Goal: Check status: Check status

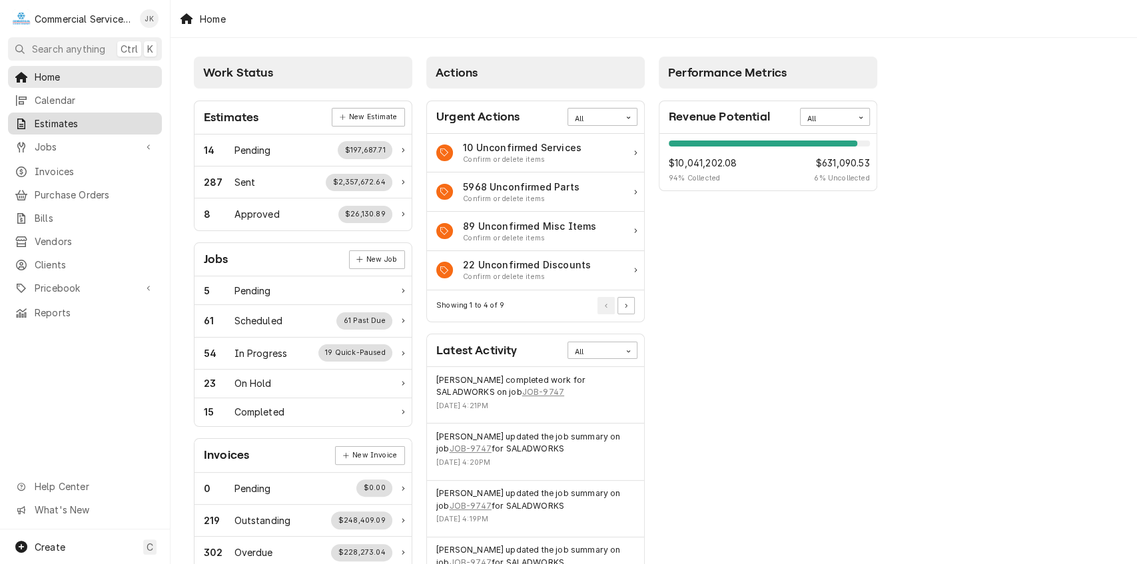
click at [99, 121] on span "Estimates" at bounding box center [95, 124] width 121 height 14
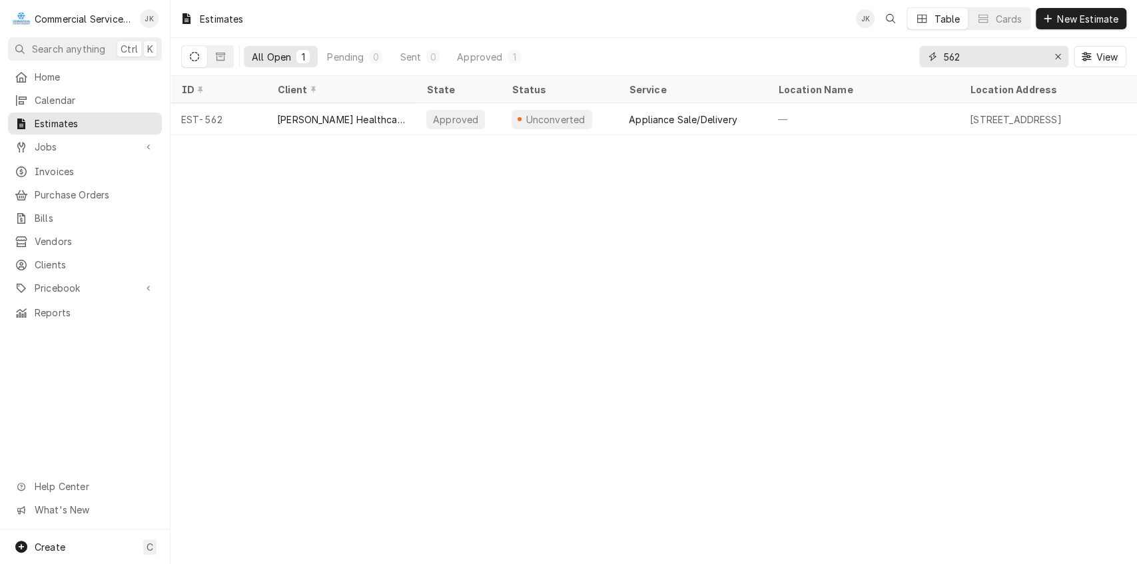
click at [991, 51] on input "562" at bounding box center [993, 56] width 100 height 21
type input "5"
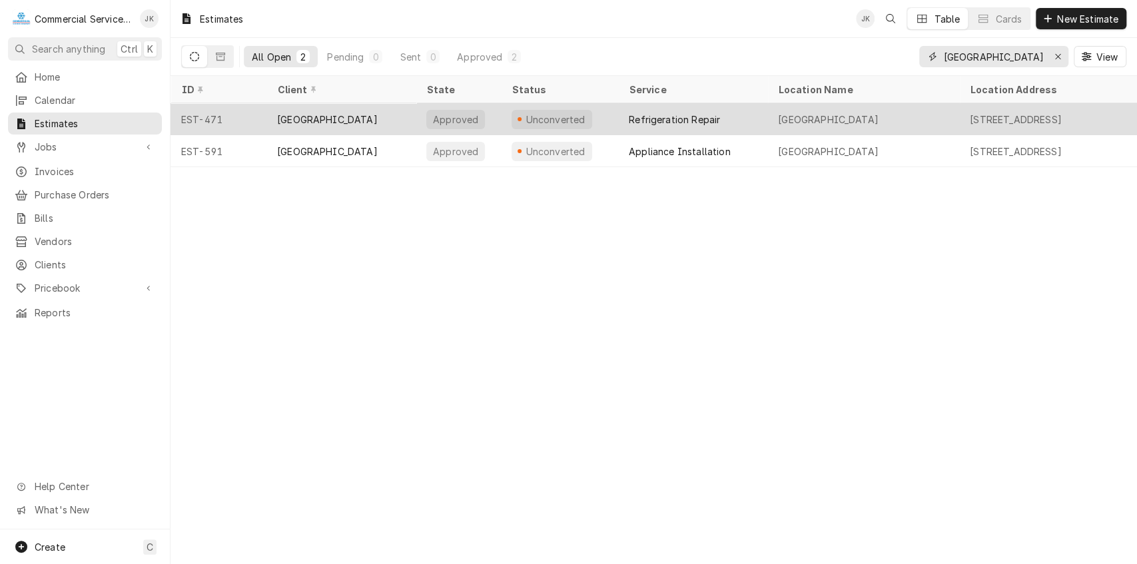
type input "[GEOGRAPHIC_DATA]"
click at [637, 107] on div "Refrigeration Repair" at bounding box center [692, 119] width 149 height 32
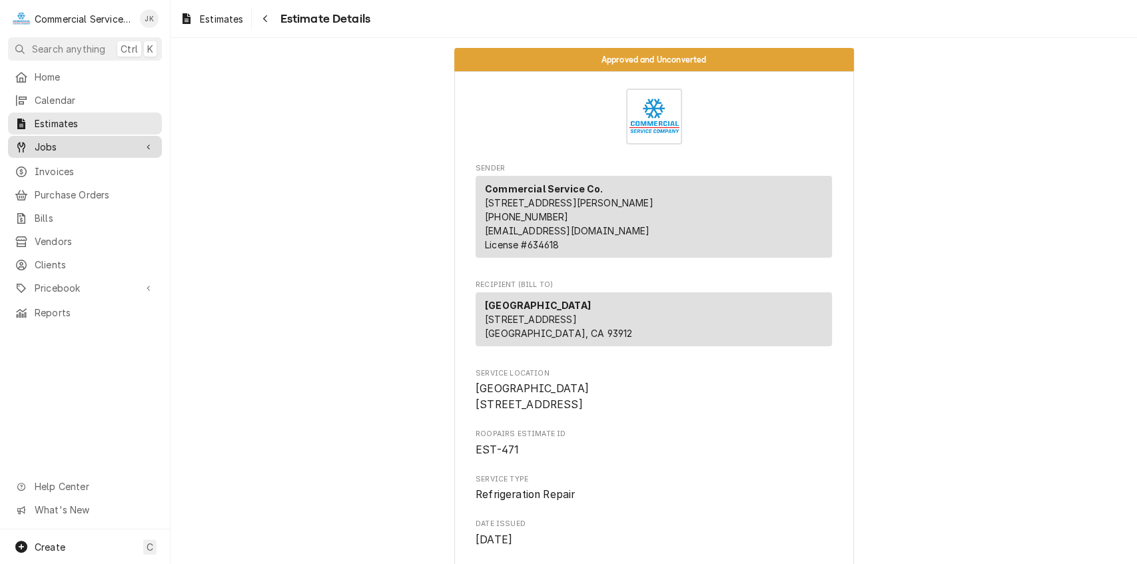
click at [52, 140] on span "Jobs" at bounding box center [85, 147] width 101 height 14
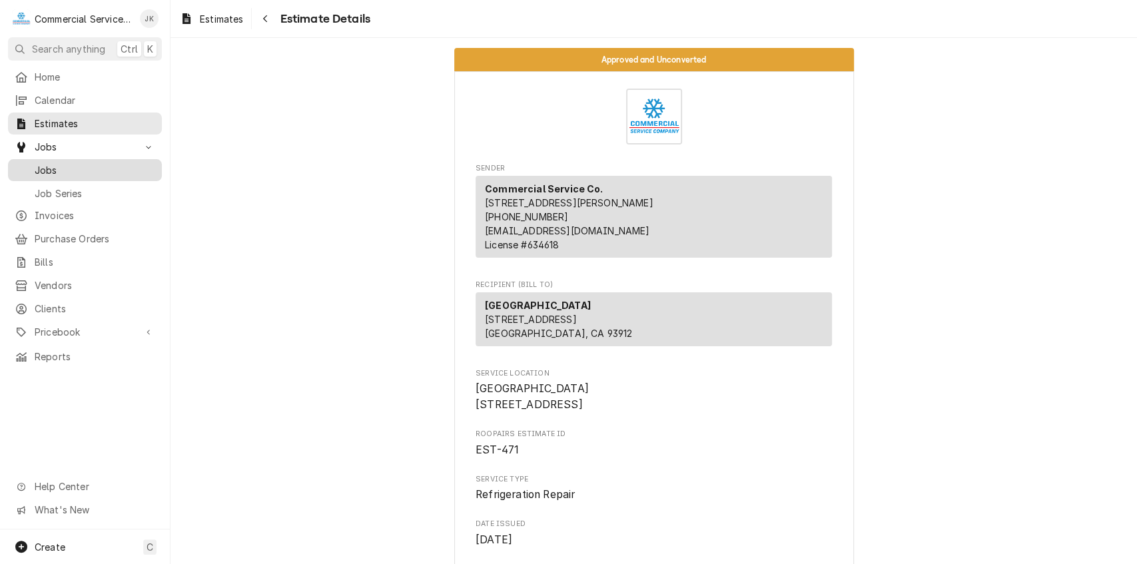
click at [52, 163] on span "Jobs" at bounding box center [95, 170] width 121 height 14
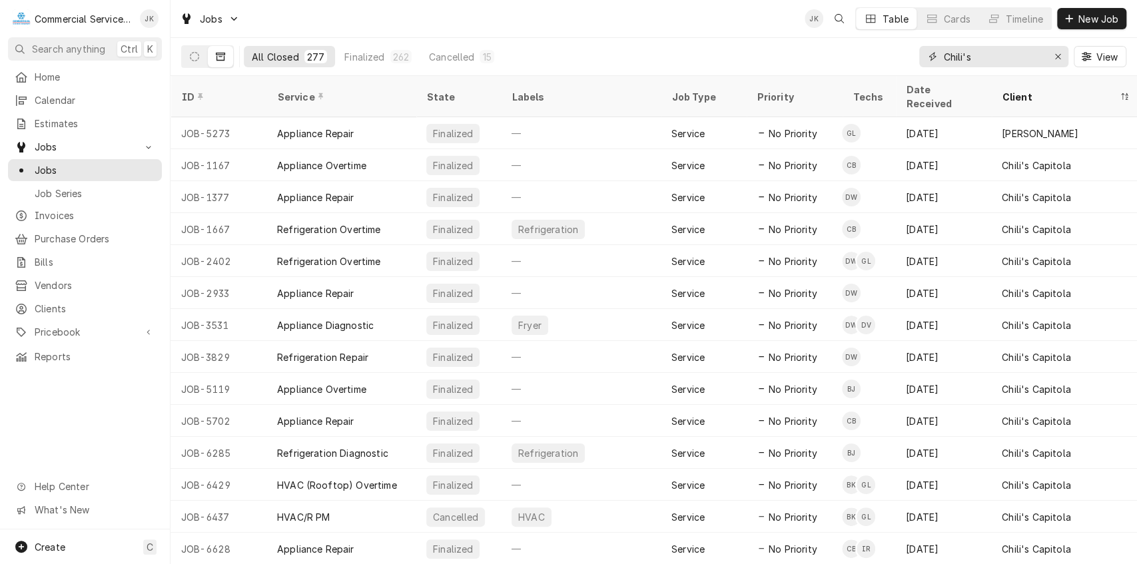
click at [979, 57] on input "Chili's" at bounding box center [993, 56] width 100 height 21
type input "C"
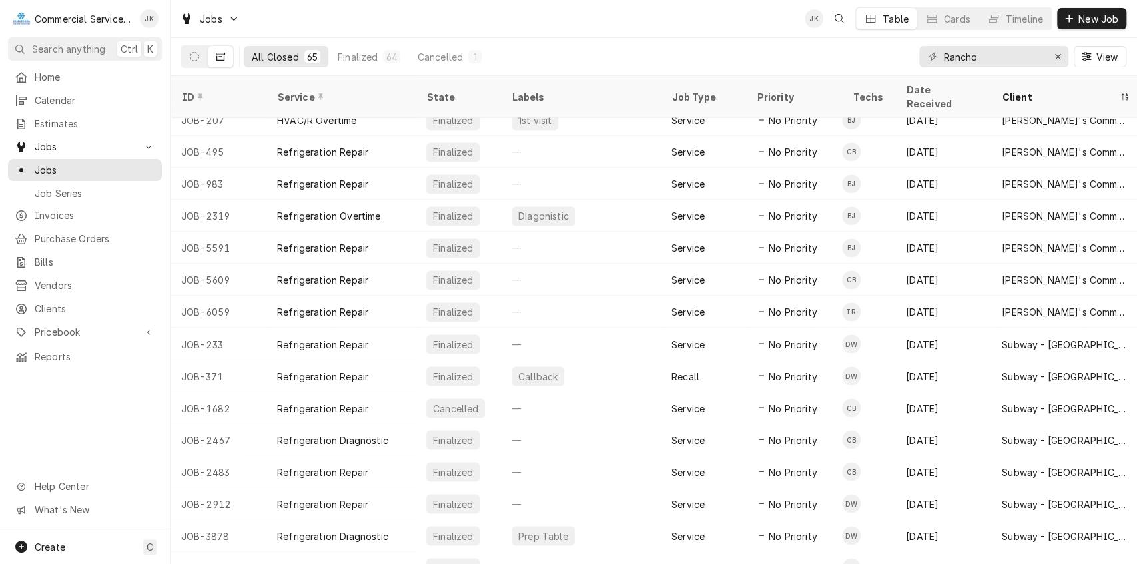
scroll to position [1469, 0]
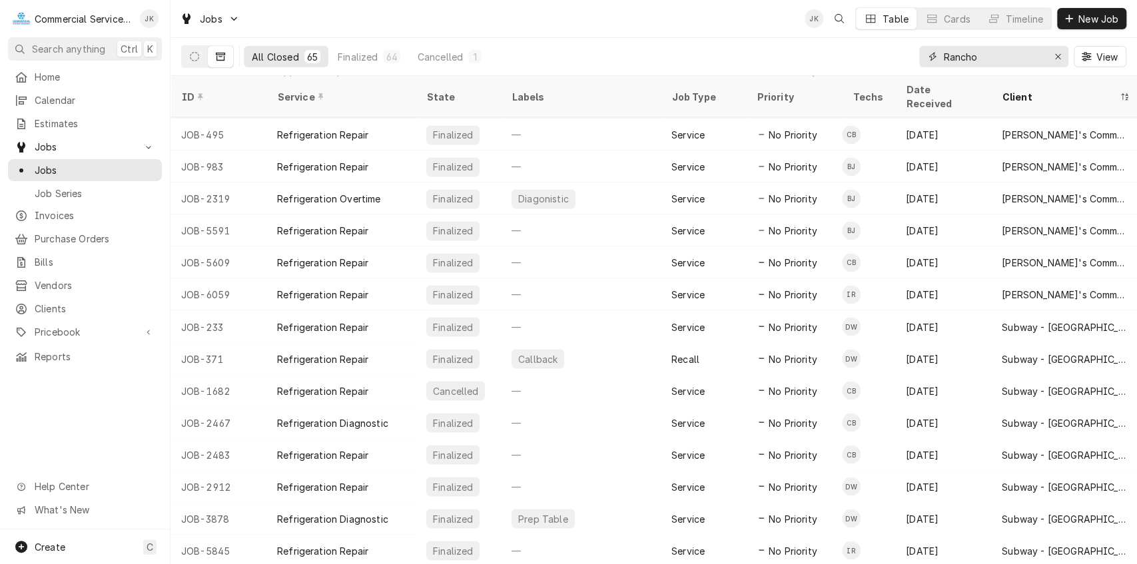
click at [990, 51] on input "Rancho" at bounding box center [993, 56] width 100 height 21
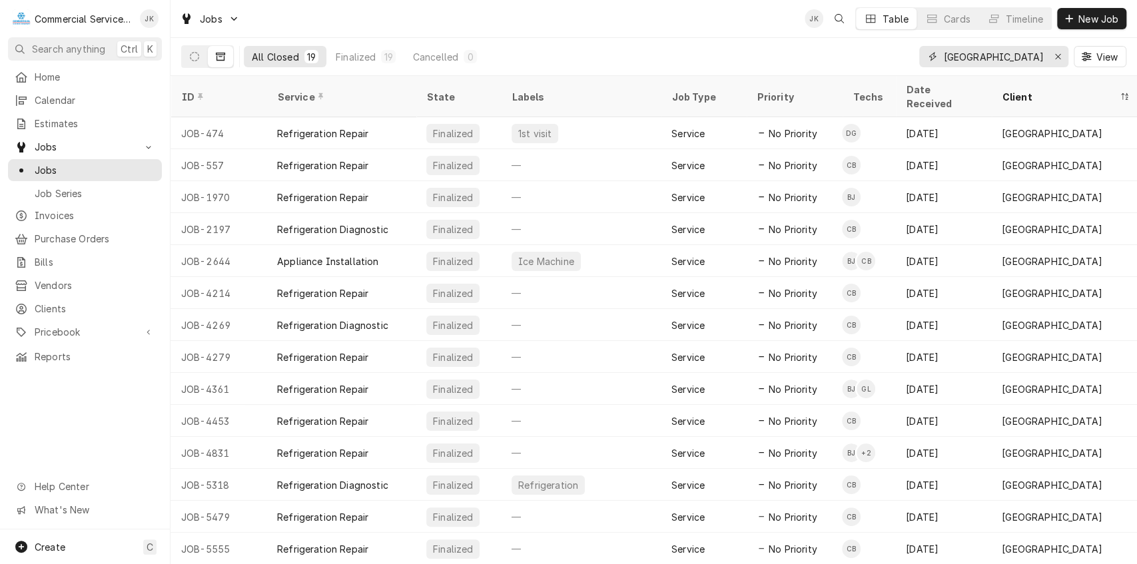
type input "[GEOGRAPHIC_DATA]"
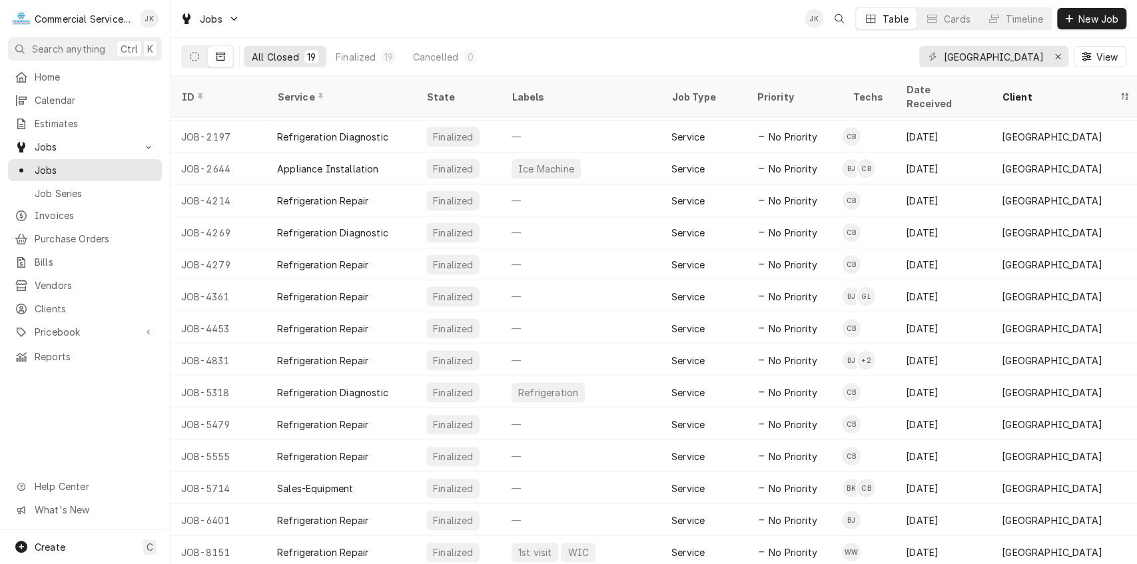
scroll to position [150, 0]
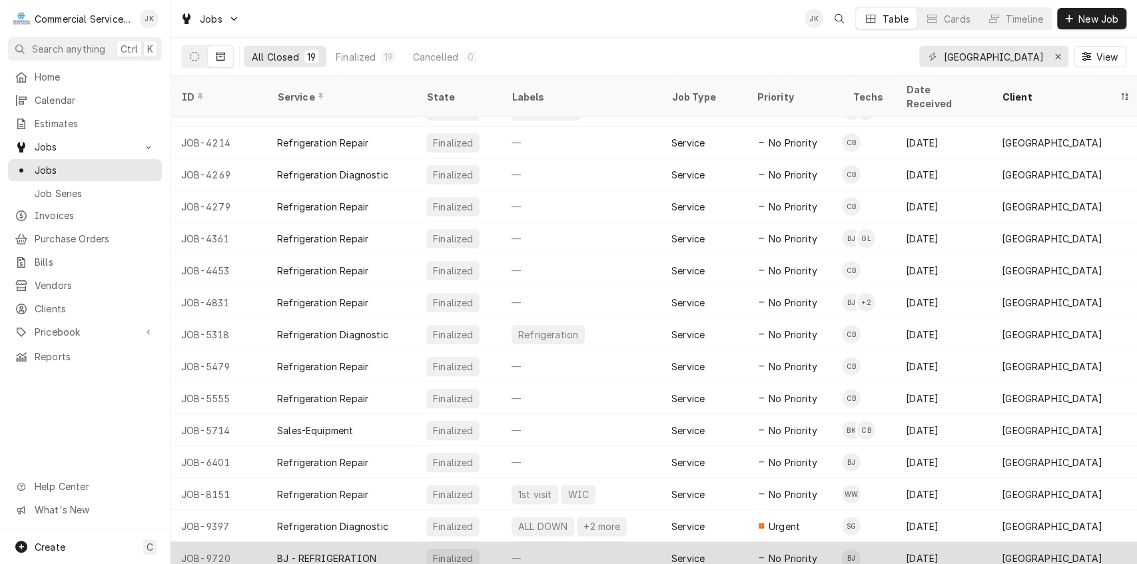
click at [447, 551] on div "Finalized" at bounding box center [452, 558] width 43 height 14
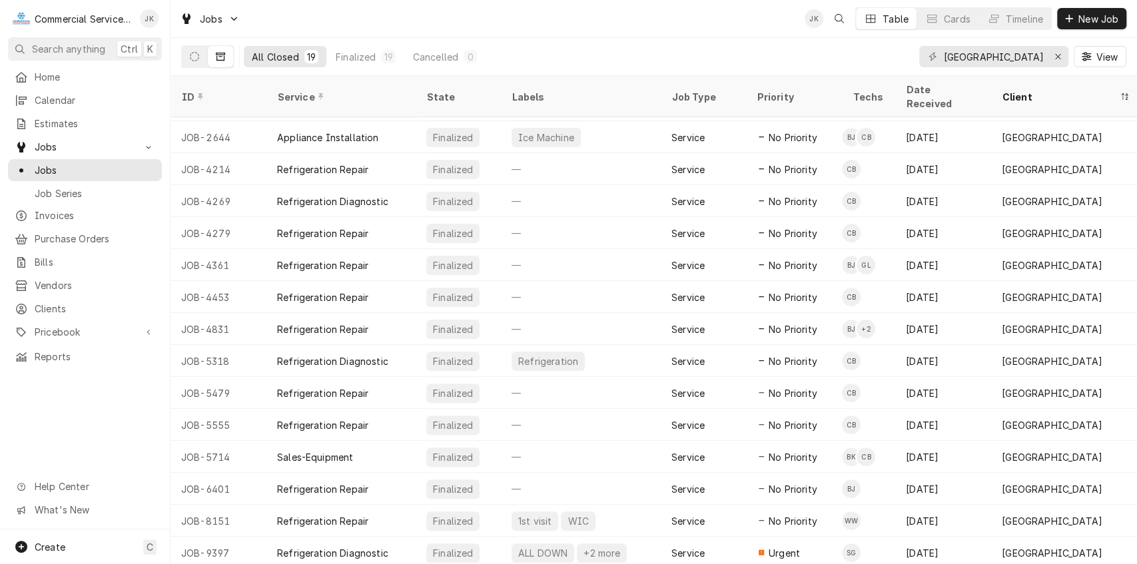
scroll to position [150, 0]
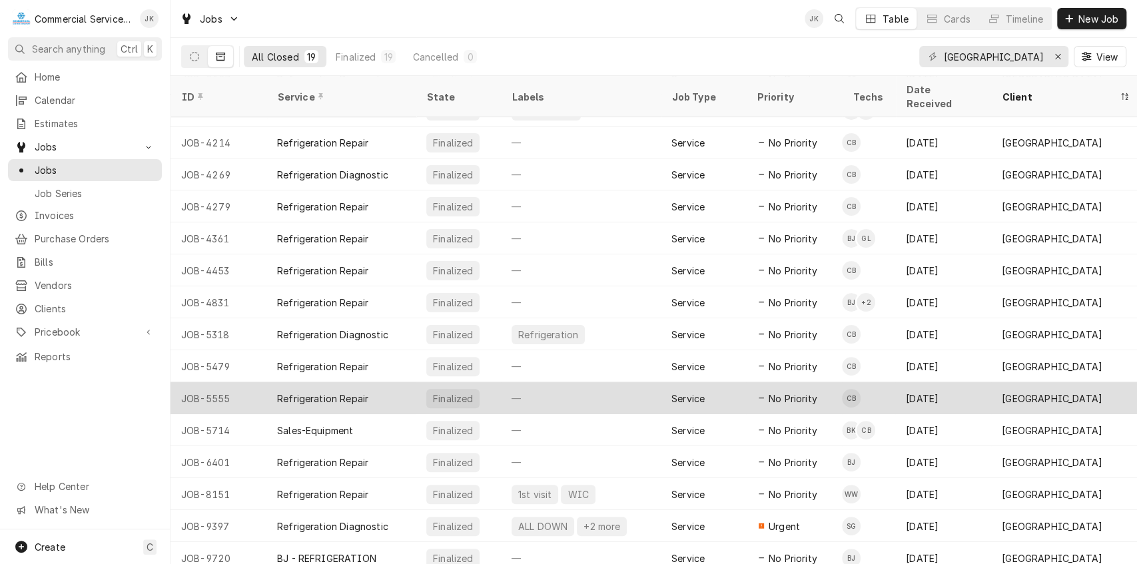
click at [457, 392] on div "Finalized" at bounding box center [452, 399] width 43 height 14
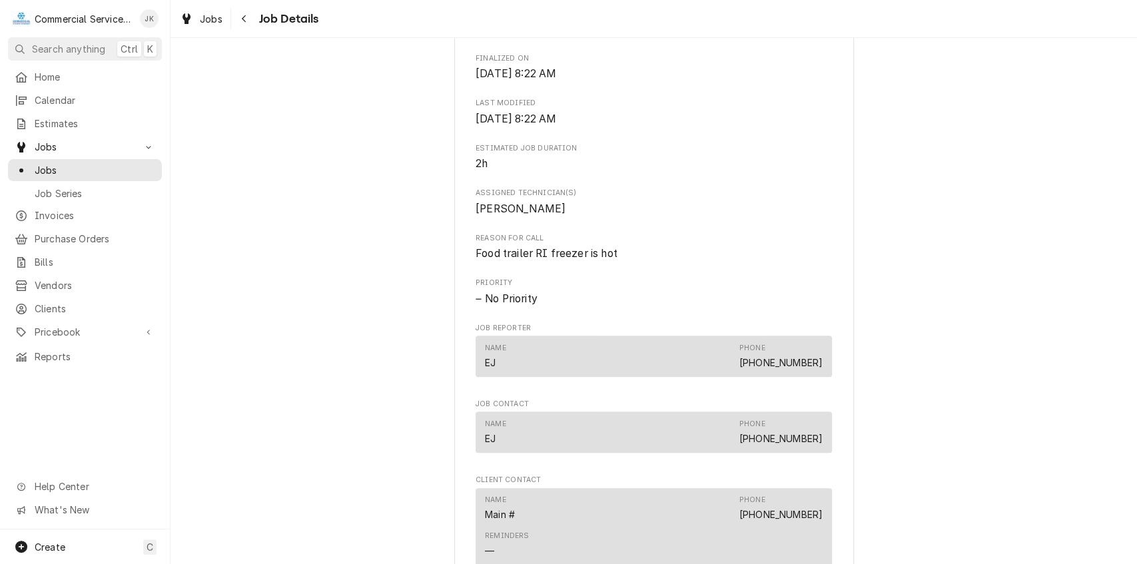
scroll to position [463, 0]
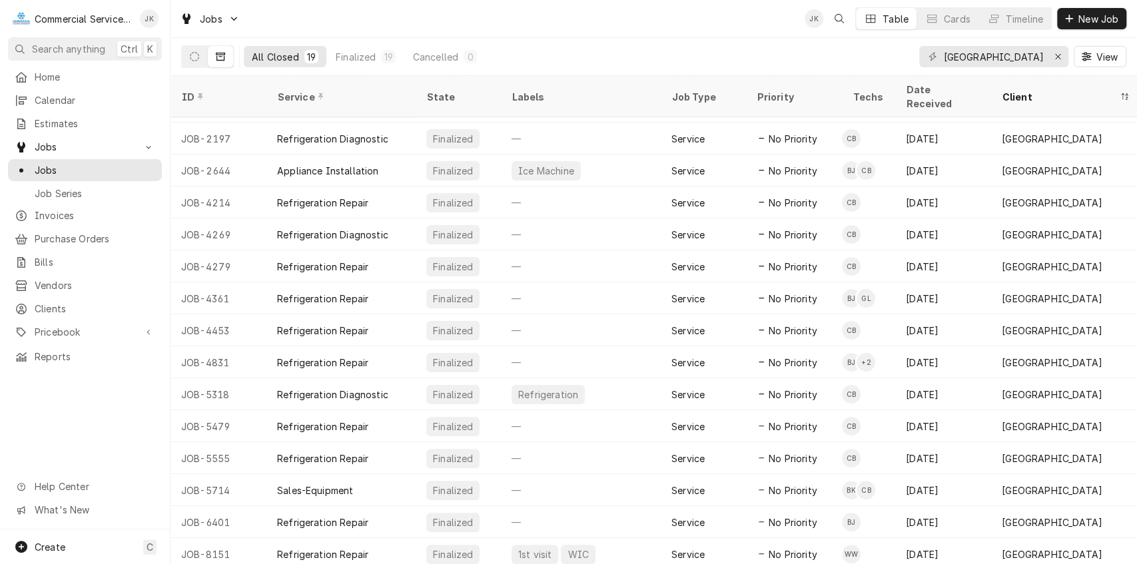
scroll to position [150, 0]
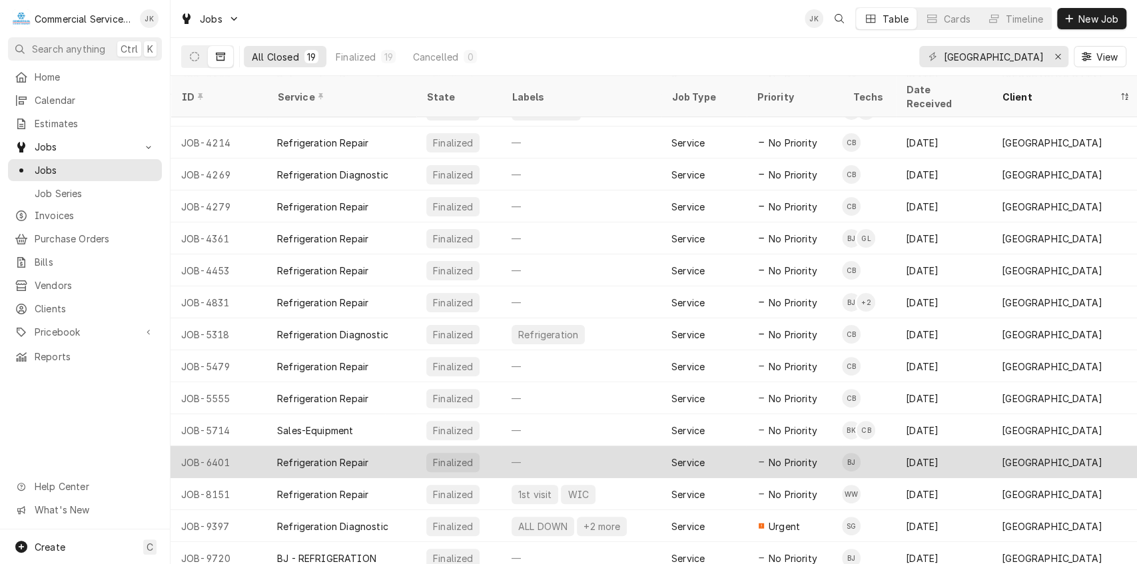
click at [455, 455] on div "Finalized" at bounding box center [452, 462] width 43 height 14
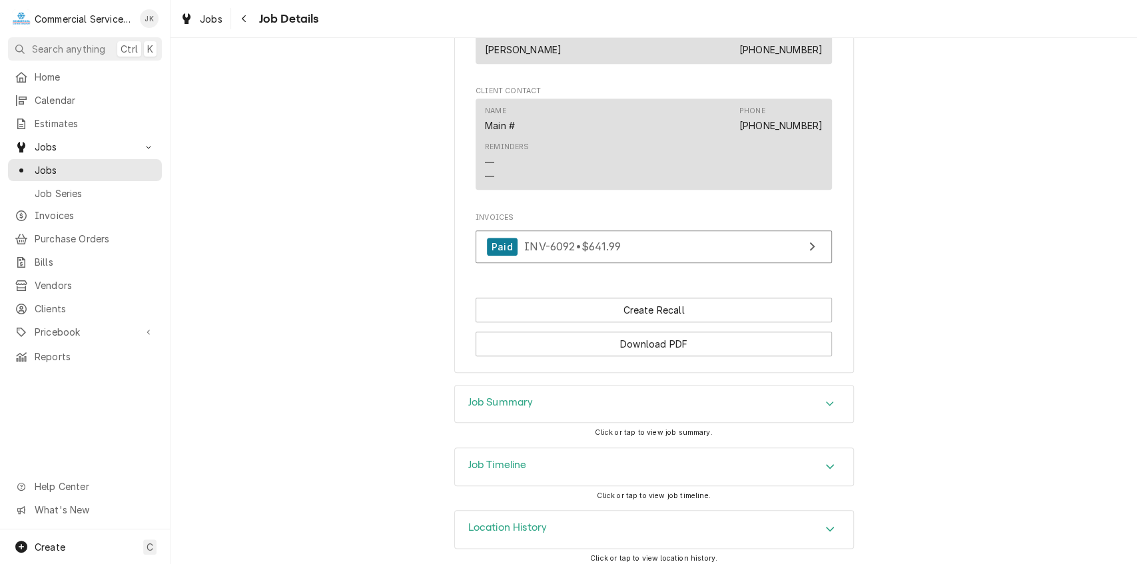
scroll to position [794, 0]
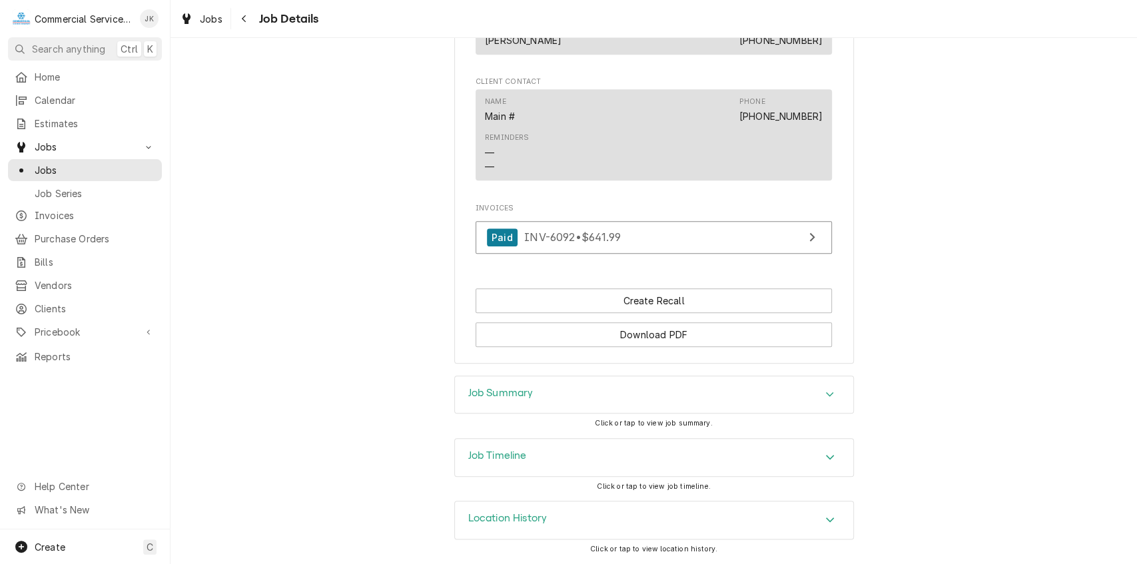
click at [619, 389] on div "Job Summary" at bounding box center [654, 394] width 398 height 37
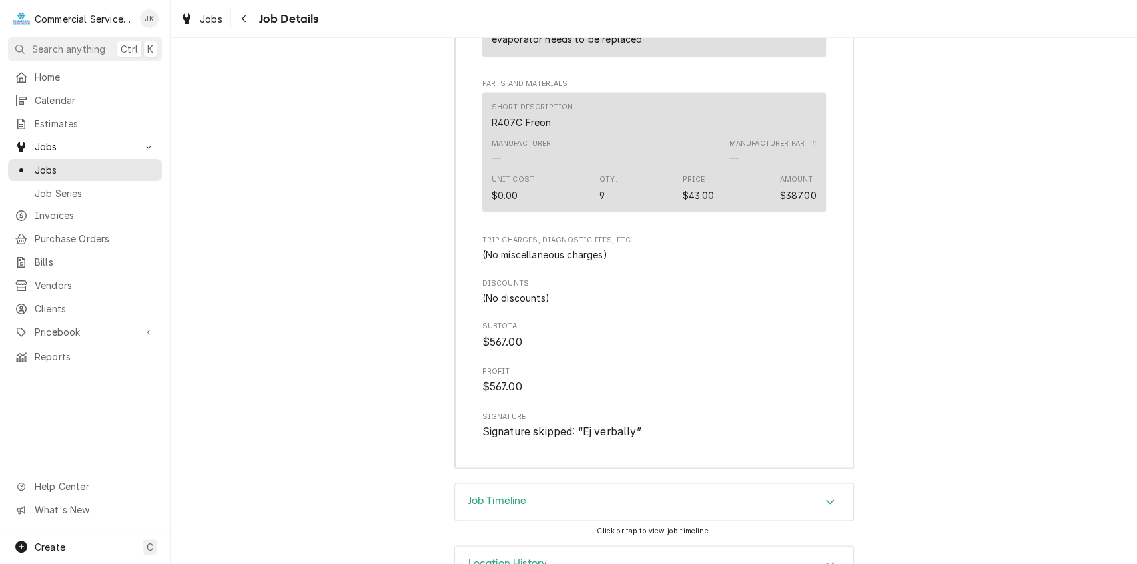
scroll to position [1614, 0]
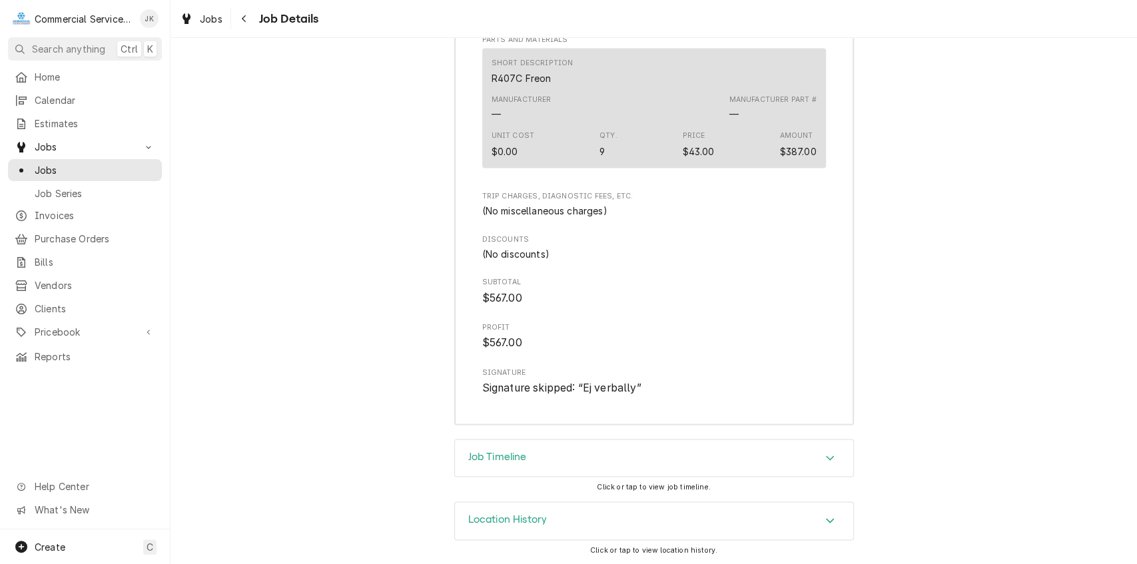
click at [525, 514] on h3 "Location History" at bounding box center [507, 519] width 79 height 13
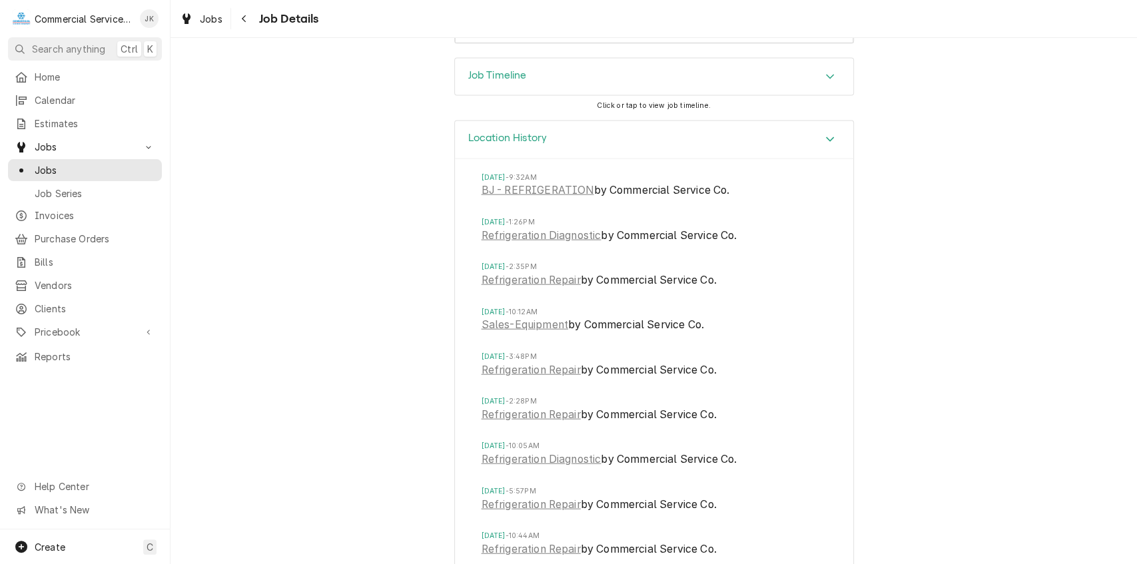
scroll to position [1973, 0]
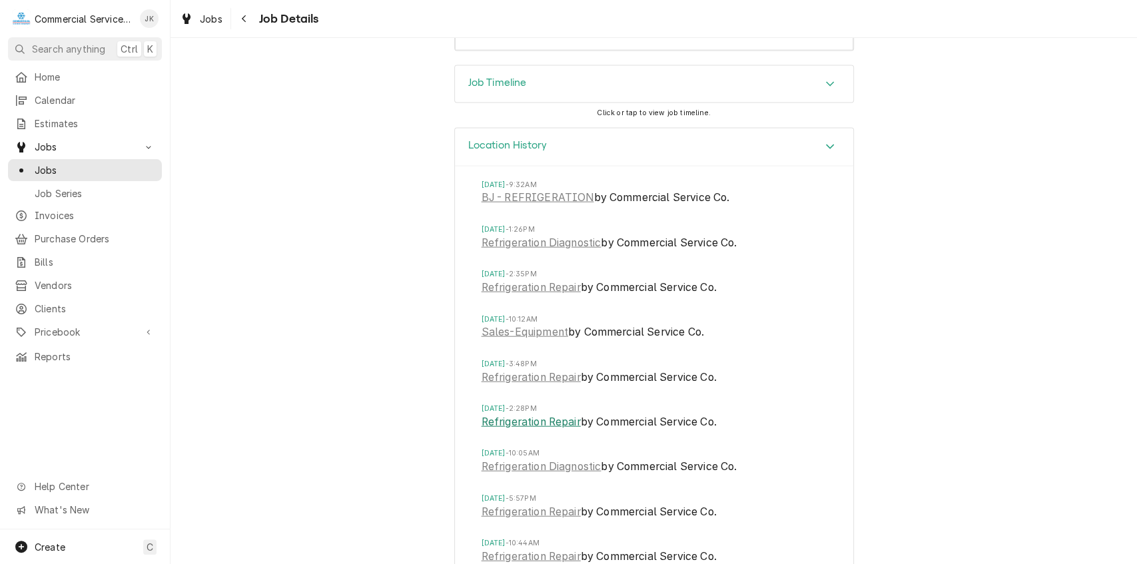
click at [518, 430] on link "Refrigeration Repair" at bounding box center [530, 422] width 99 height 16
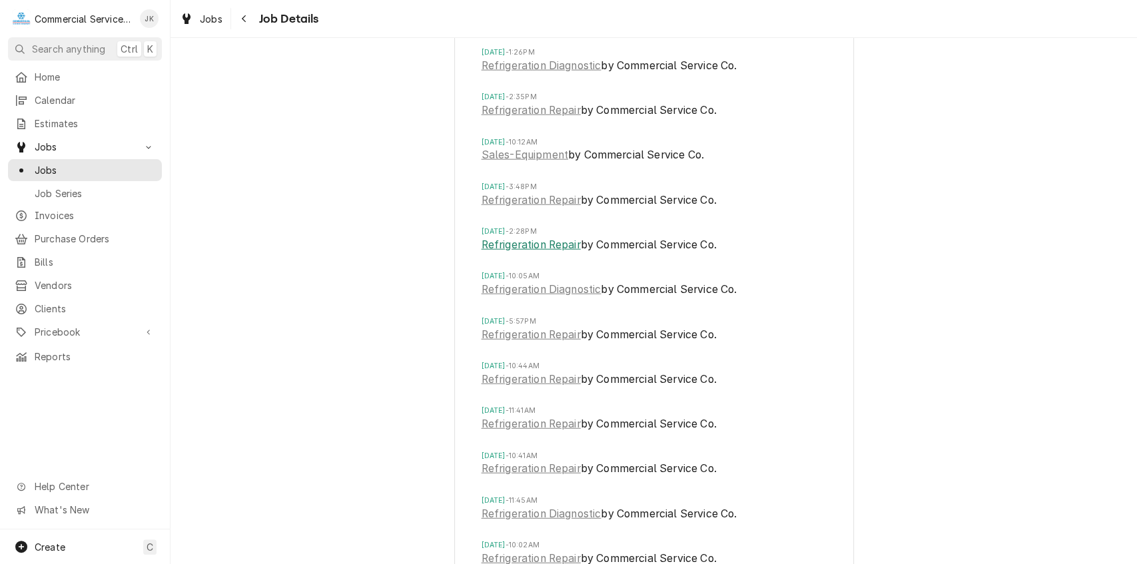
scroll to position [2227, 0]
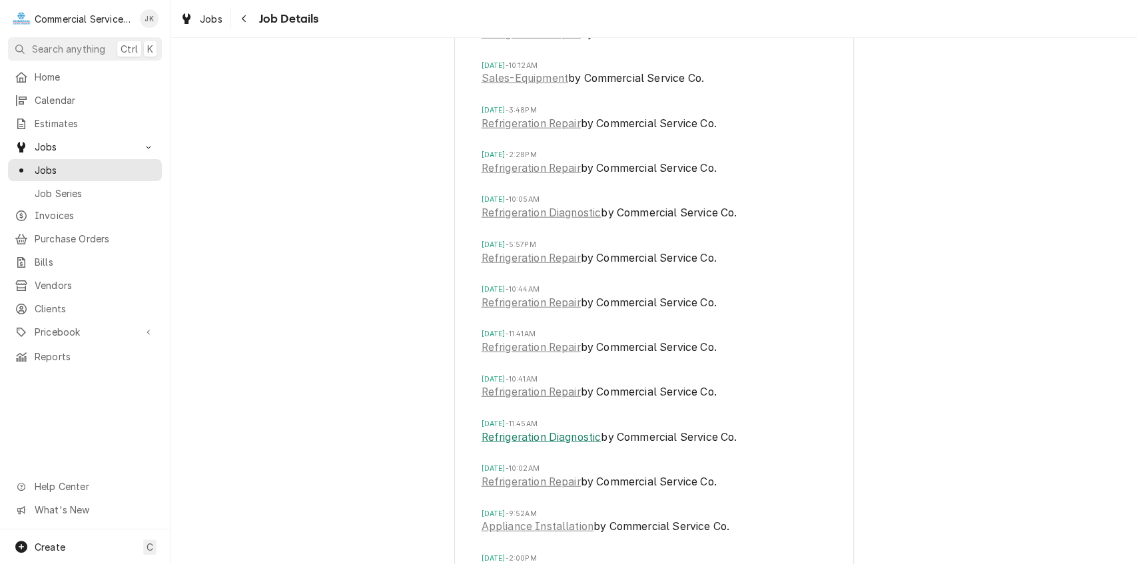
click at [531, 445] on link "Refrigeration Diagnostic" at bounding box center [541, 437] width 120 height 16
click at [523, 356] on link "Refrigeration Repair" at bounding box center [530, 348] width 99 height 16
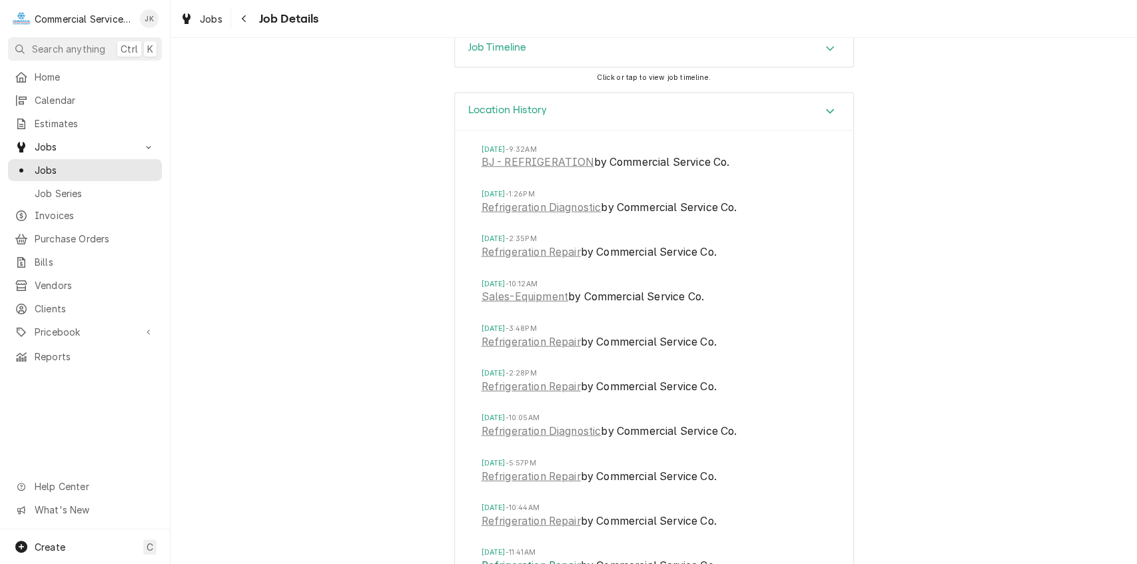
scroll to position [2014, 0]
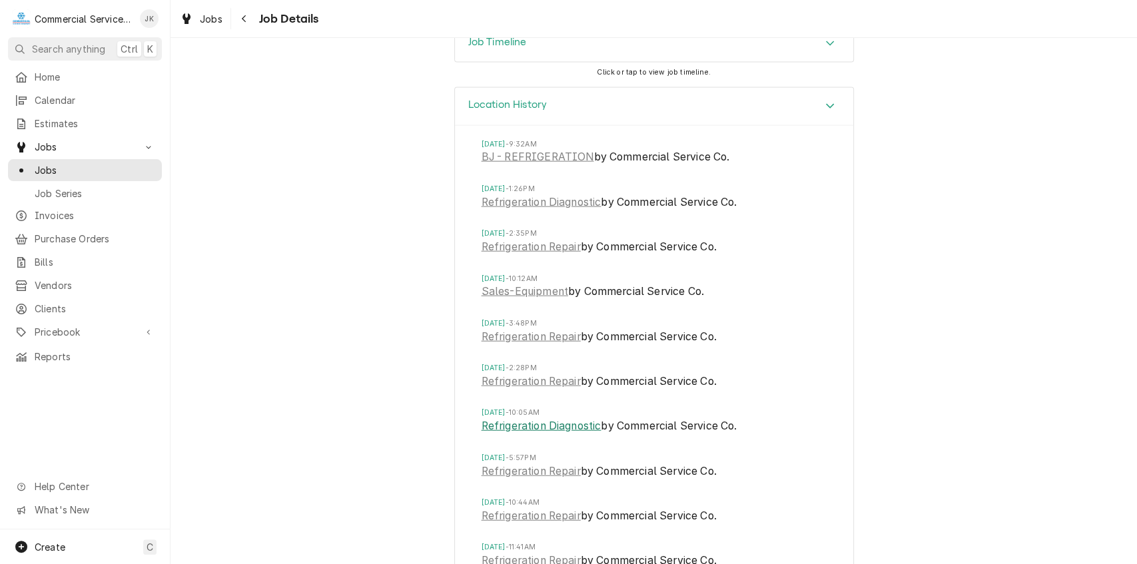
click at [519, 434] on link "Refrigeration Diagnostic" at bounding box center [541, 426] width 120 height 16
click at [521, 479] on link "Refrigeration Repair" at bounding box center [530, 471] width 99 height 16
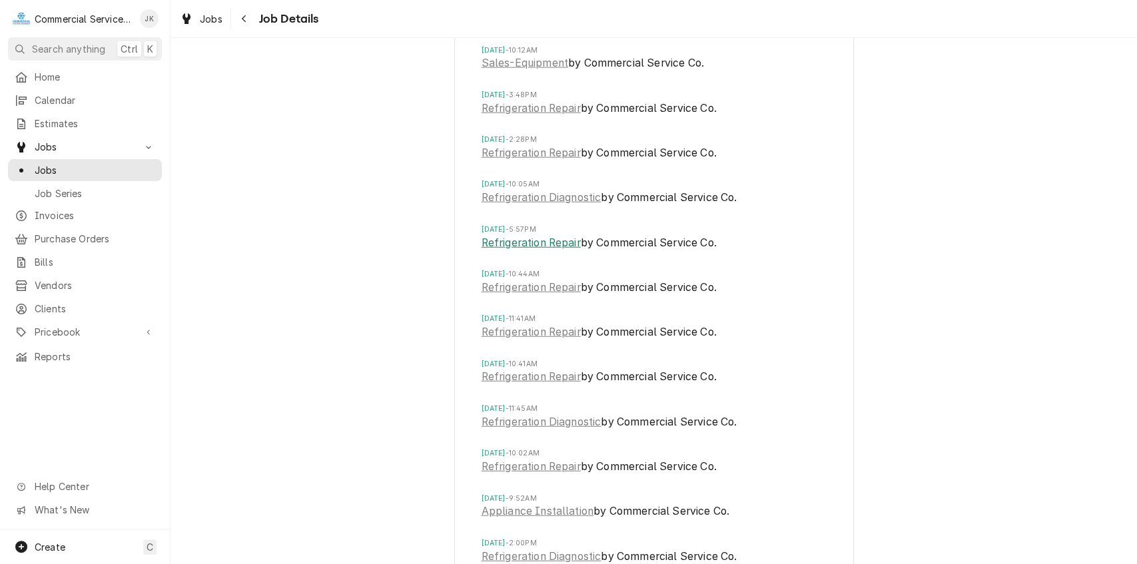
scroll to position [2321, 0]
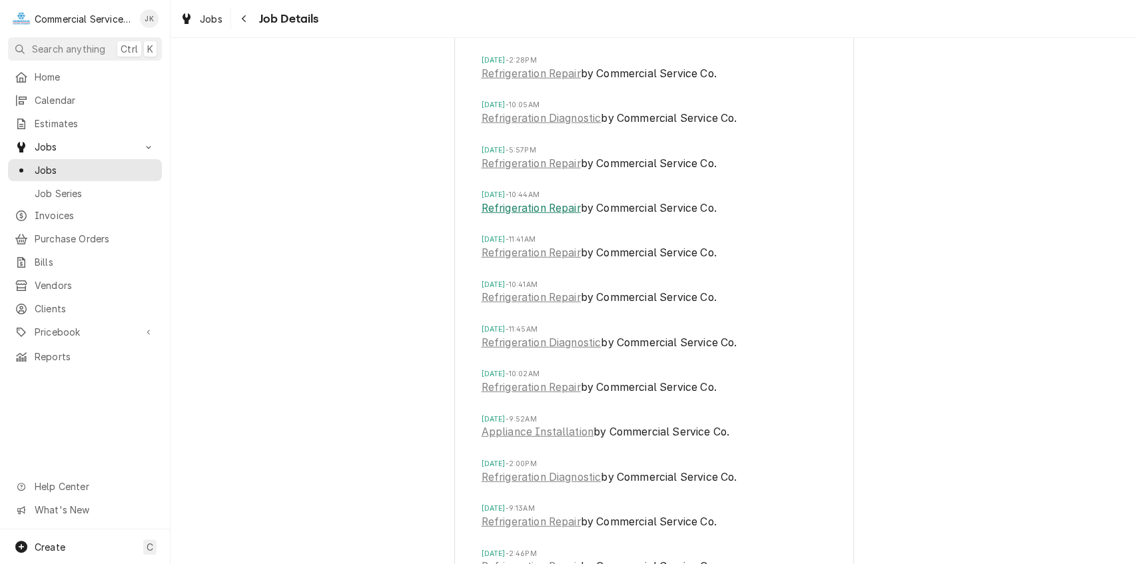
click at [515, 216] on link "Refrigeration Repair" at bounding box center [530, 208] width 99 height 16
click at [509, 306] on link "Refrigeration Repair" at bounding box center [530, 298] width 99 height 16
click at [514, 485] on link "Refrigeration Diagnostic" at bounding box center [541, 477] width 120 height 16
click at [519, 530] on link "Refrigeration Repair" at bounding box center [530, 522] width 99 height 16
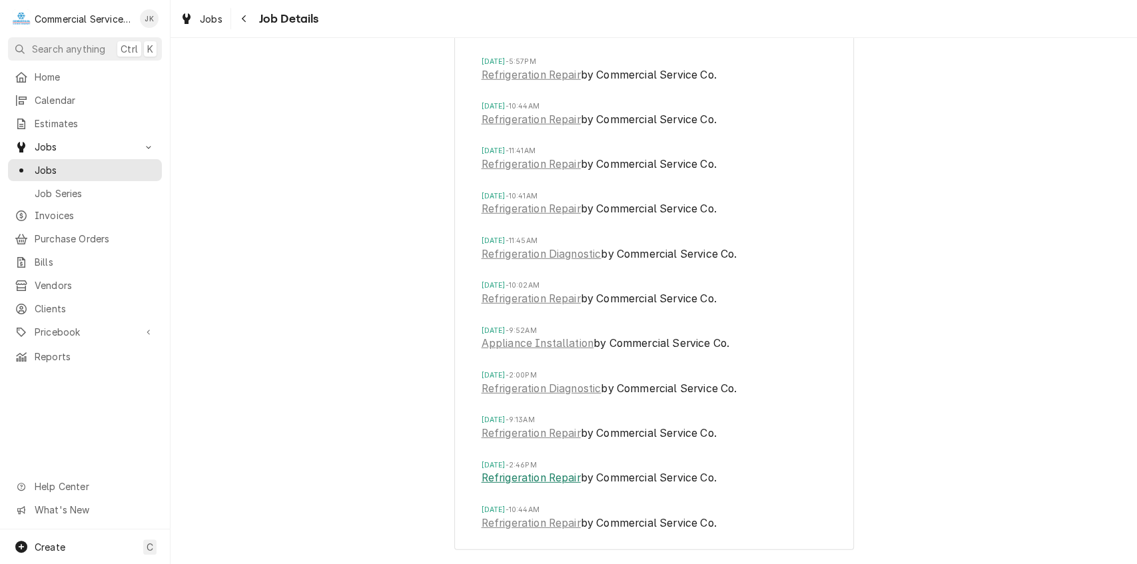
click at [518, 482] on link "Refrigeration Repair" at bounding box center [530, 478] width 99 height 16
click at [540, 525] on link "Refrigeration Repair" at bounding box center [530, 523] width 99 height 16
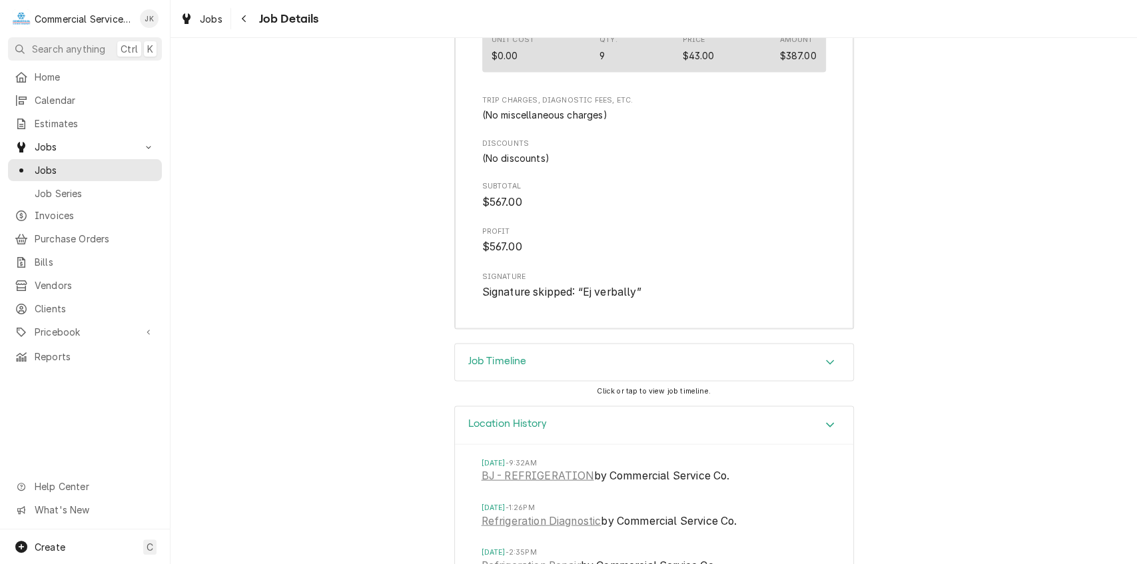
scroll to position [1837, 0]
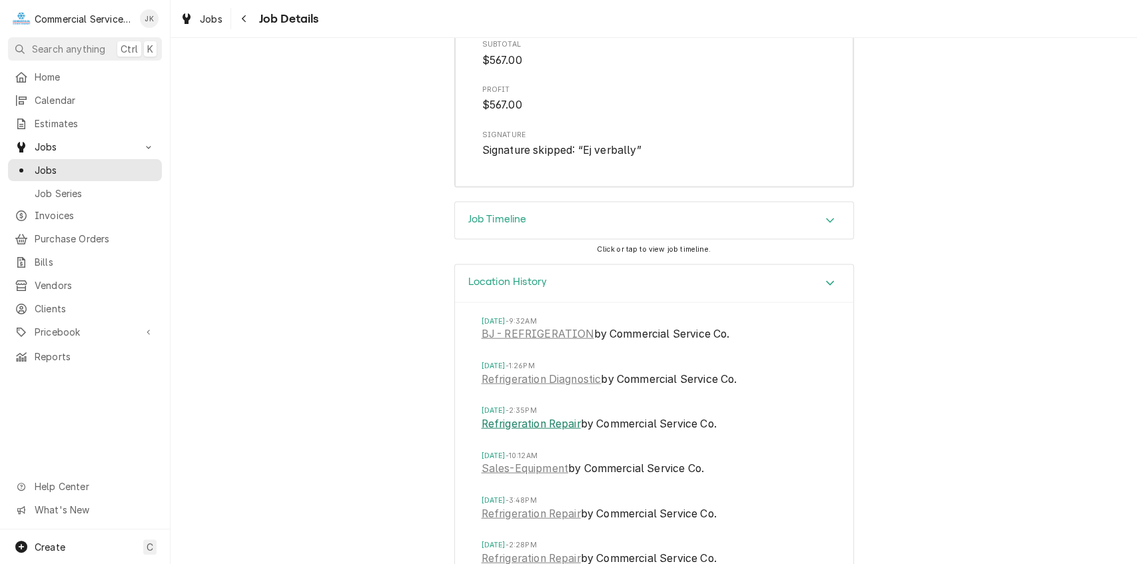
click at [515, 432] on link "Refrigeration Repair" at bounding box center [530, 424] width 99 height 16
click at [542, 522] on link "Refrigeration Repair" at bounding box center [530, 514] width 99 height 16
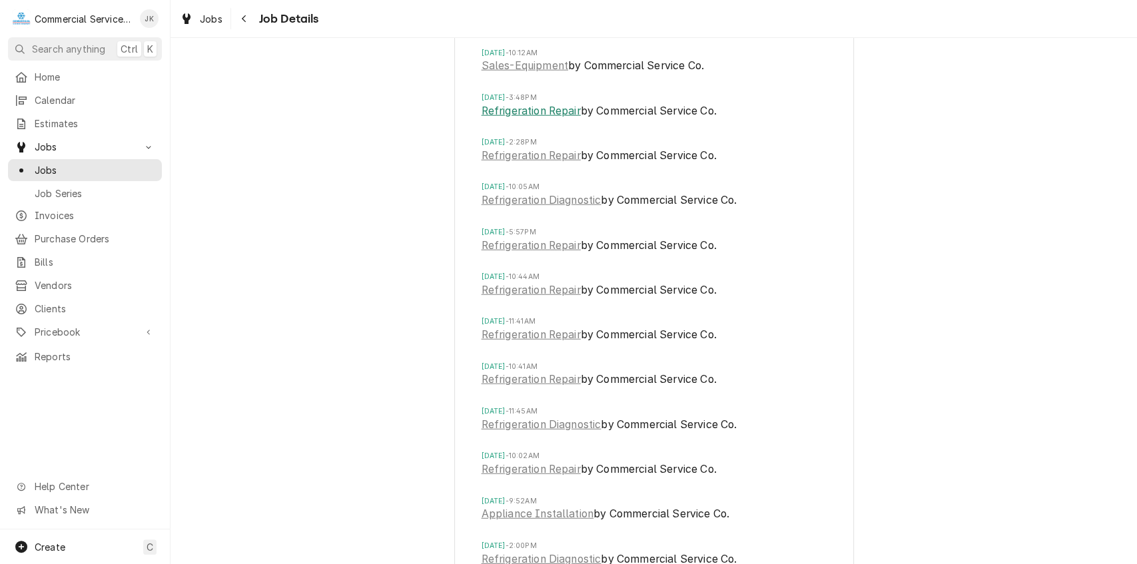
scroll to position [2249, 0]
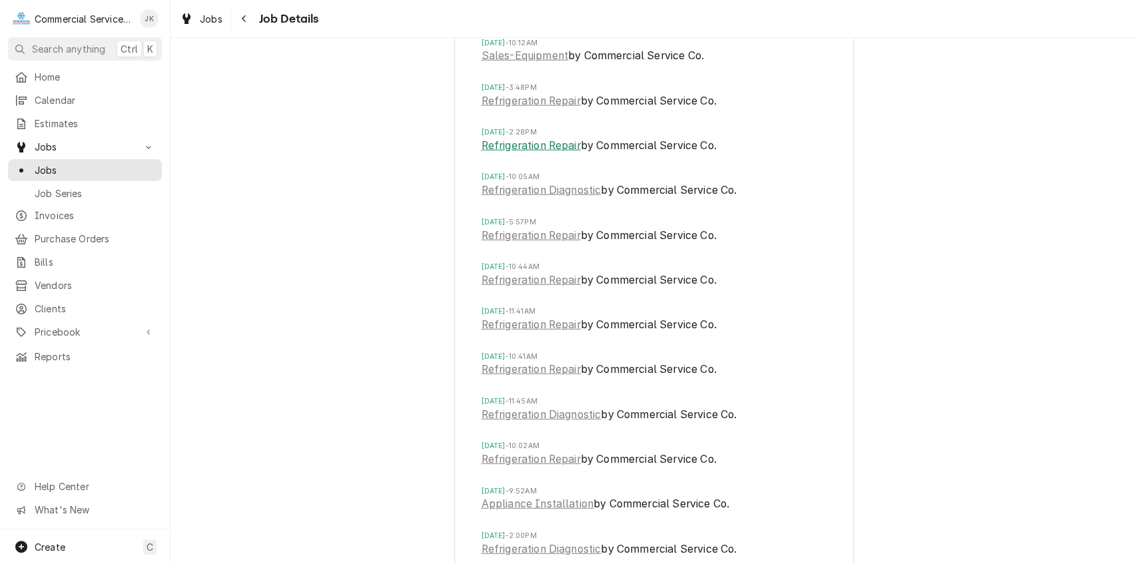
click at [515, 154] on link "Refrigeration Repair" at bounding box center [530, 146] width 99 height 16
click at [513, 198] on link "Refrigeration Diagnostic" at bounding box center [541, 190] width 120 height 16
click at [528, 244] on link "Refrigeration Repair" at bounding box center [530, 236] width 99 height 16
click at [525, 288] on link "Refrigeration Repair" at bounding box center [530, 280] width 99 height 16
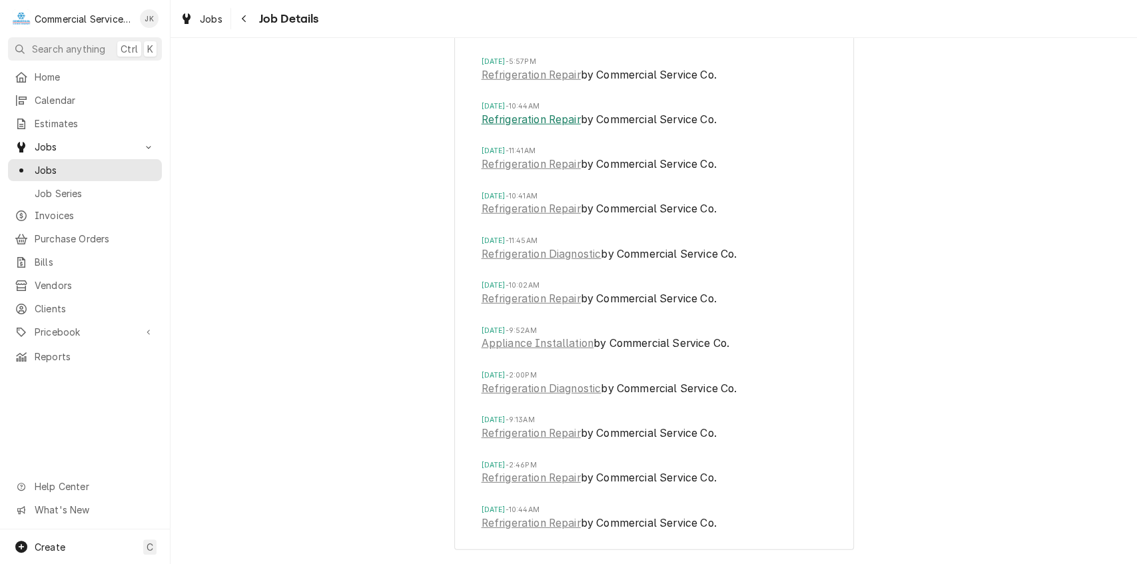
scroll to position [2424, 0]
click at [531, 386] on link "Refrigeration Diagnostic" at bounding box center [541, 389] width 120 height 16
click at [527, 303] on link "Refrigeration Repair" at bounding box center [530, 299] width 99 height 16
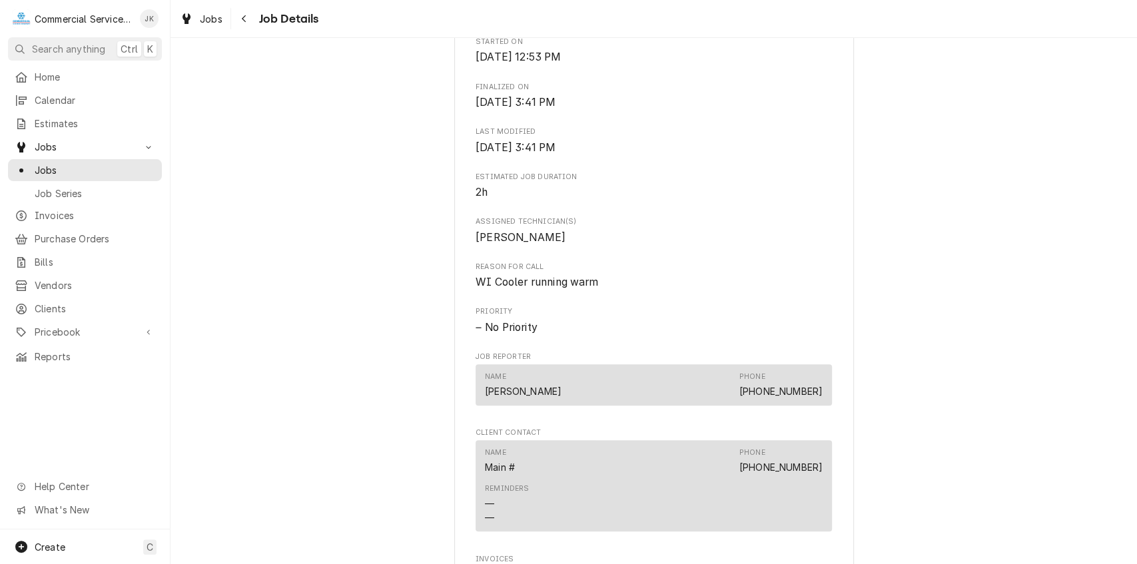
scroll to position [0, 0]
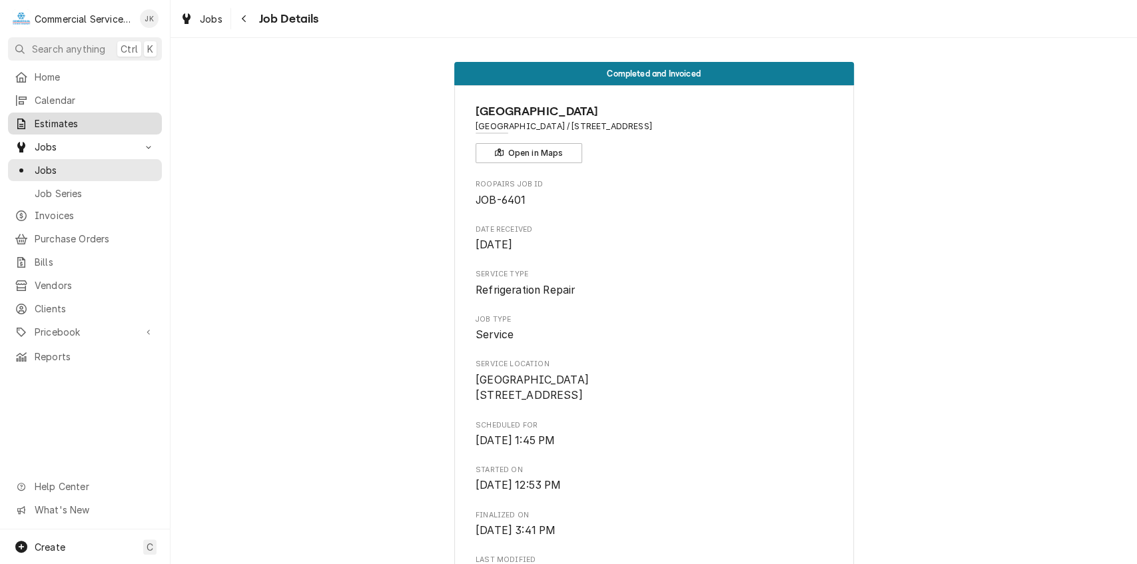
click at [92, 120] on span "Estimates" at bounding box center [95, 124] width 121 height 14
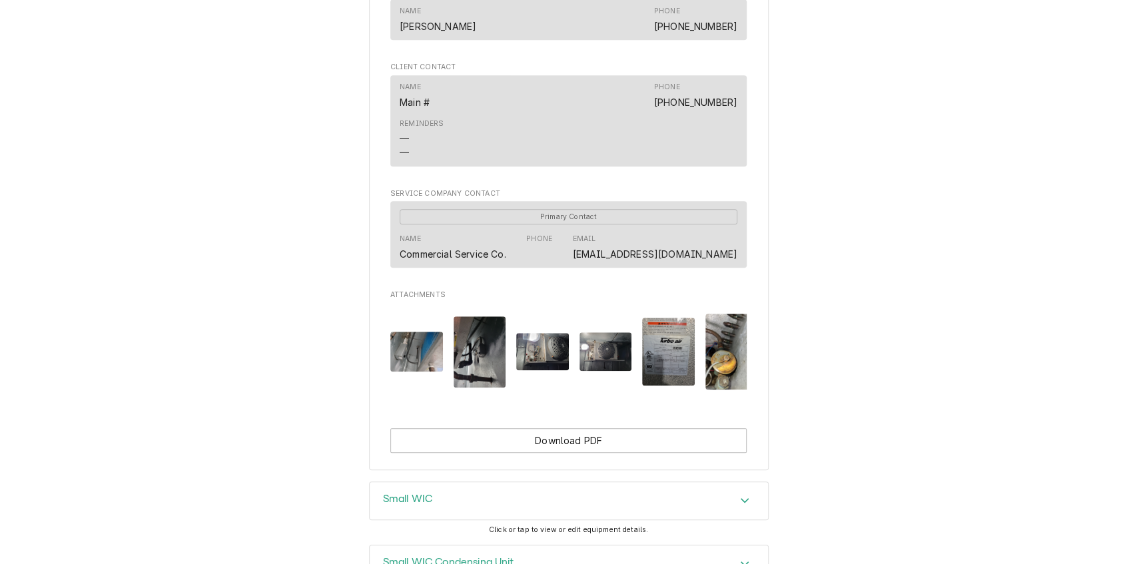
scroll to position [725, 0]
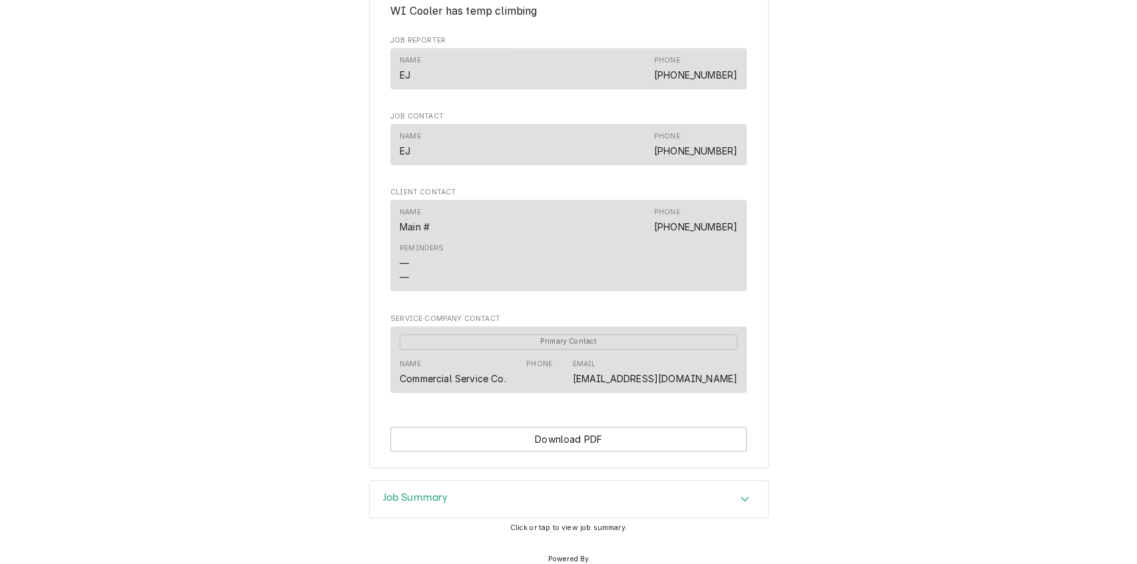
scroll to position [672, 0]
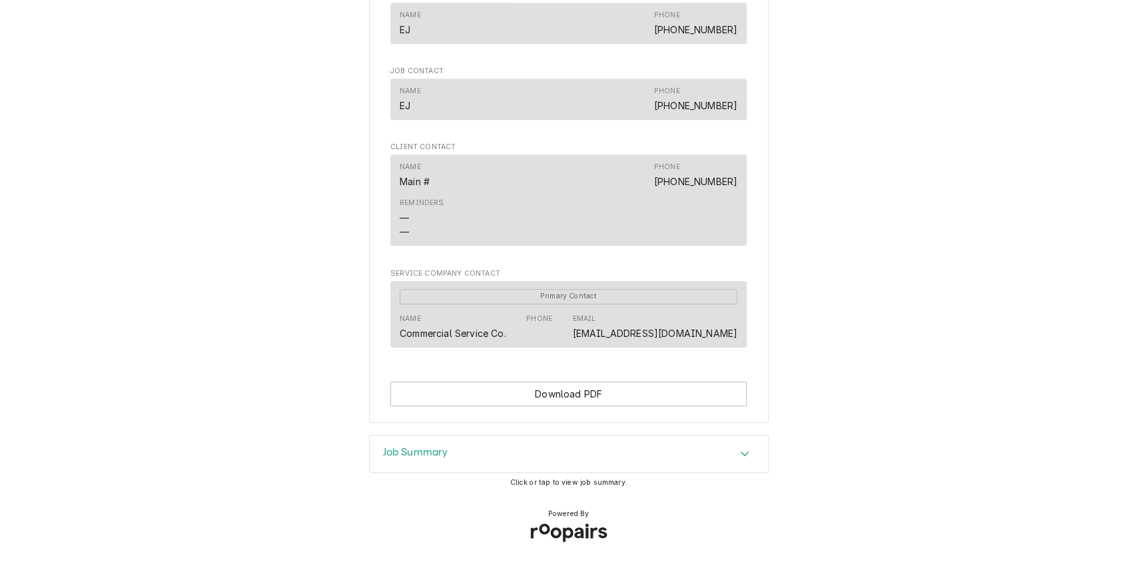
click at [424, 454] on h3 "Job Summary" at bounding box center [415, 452] width 65 height 13
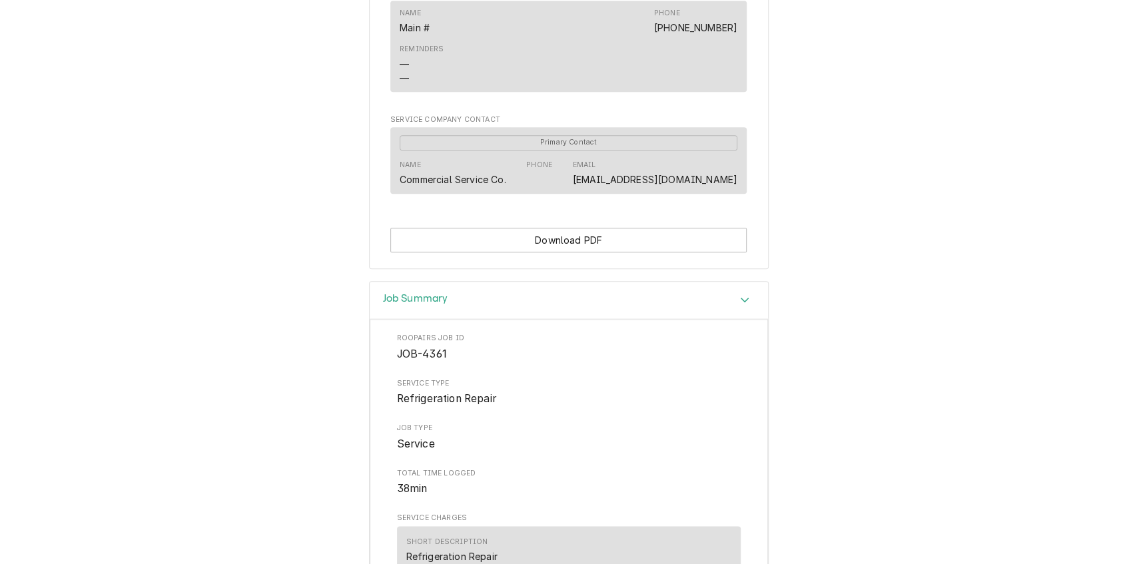
scroll to position [0, 0]
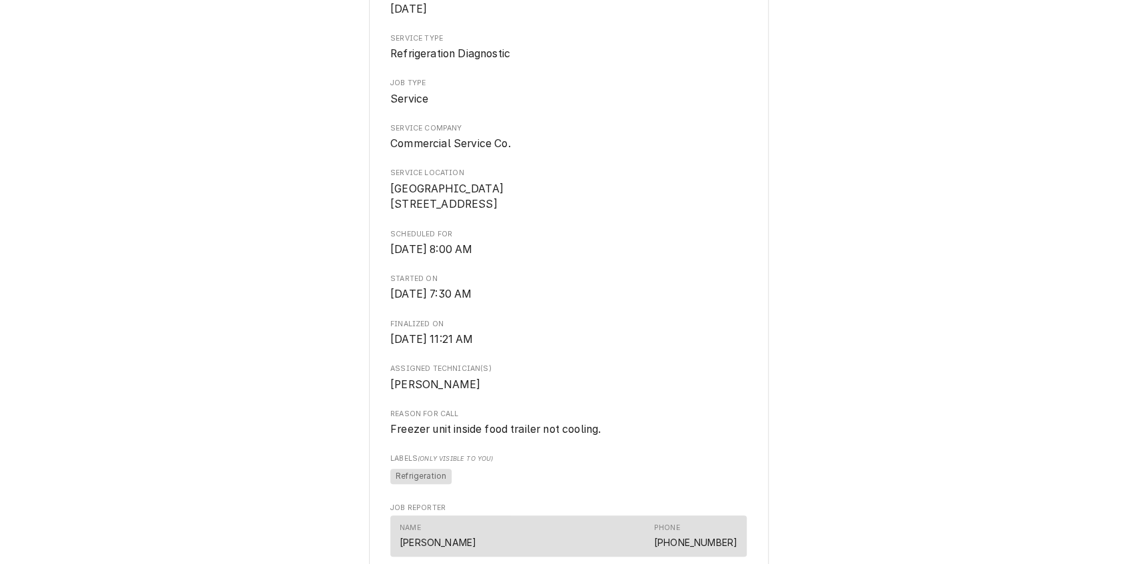
scroll to position [10, 0]
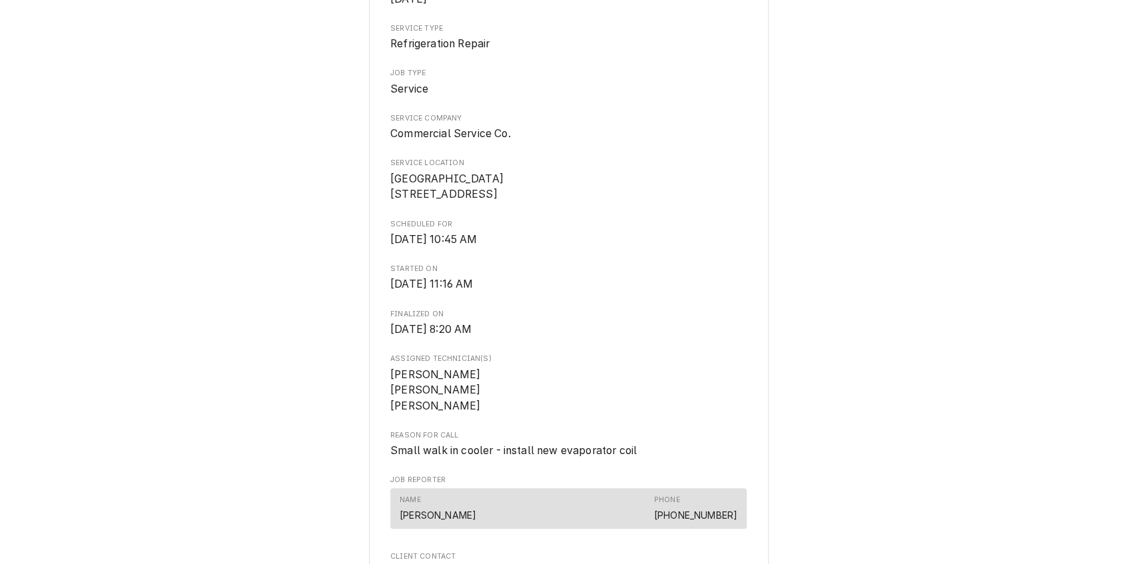
scroll to position [204, 0]
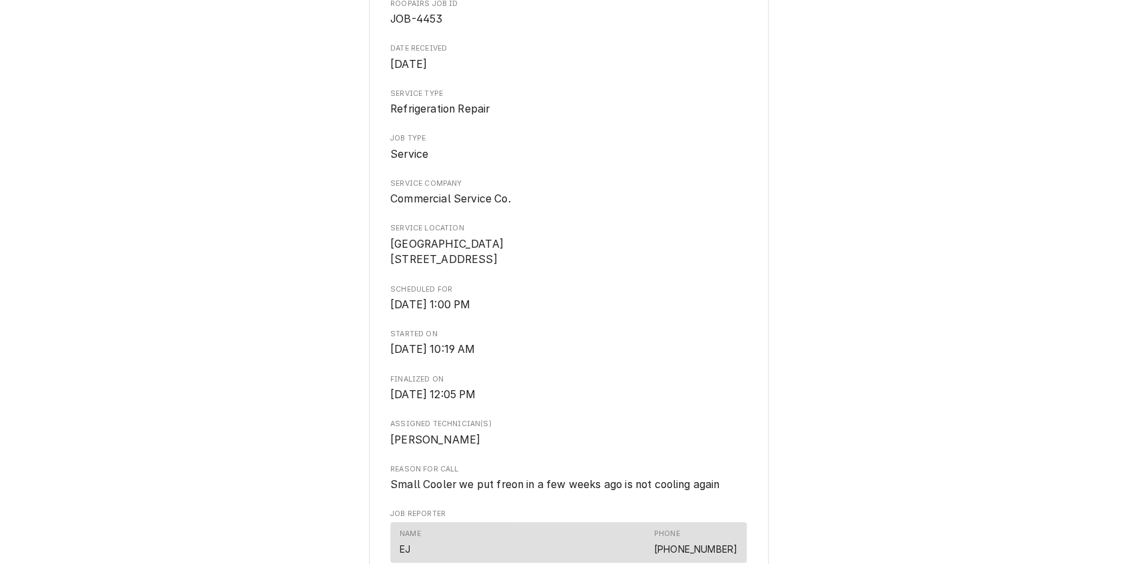
scroll to position [142, 0]
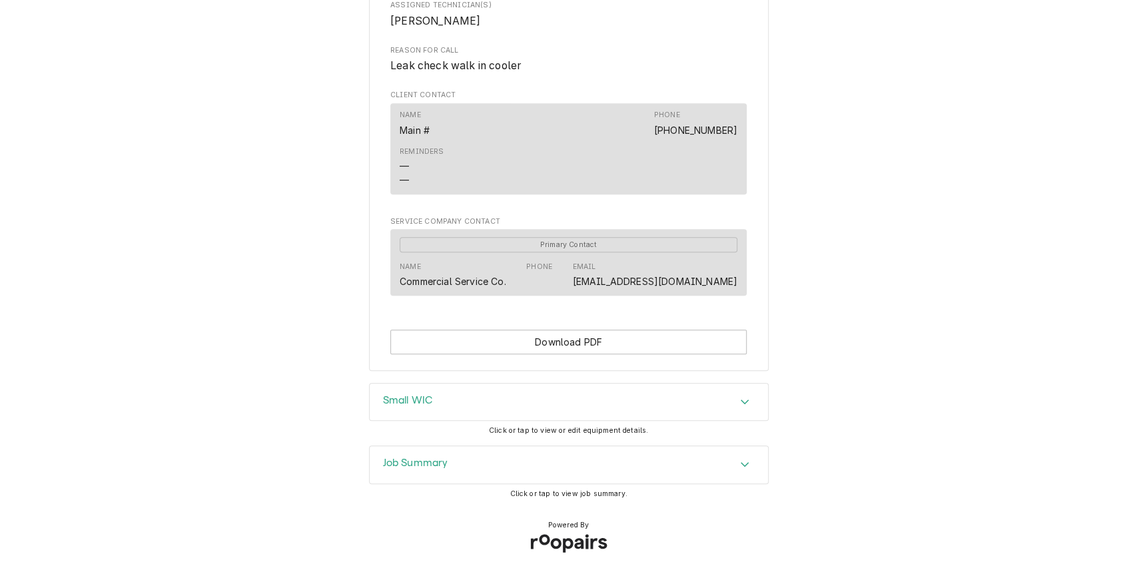
scroll to position [567, 0]
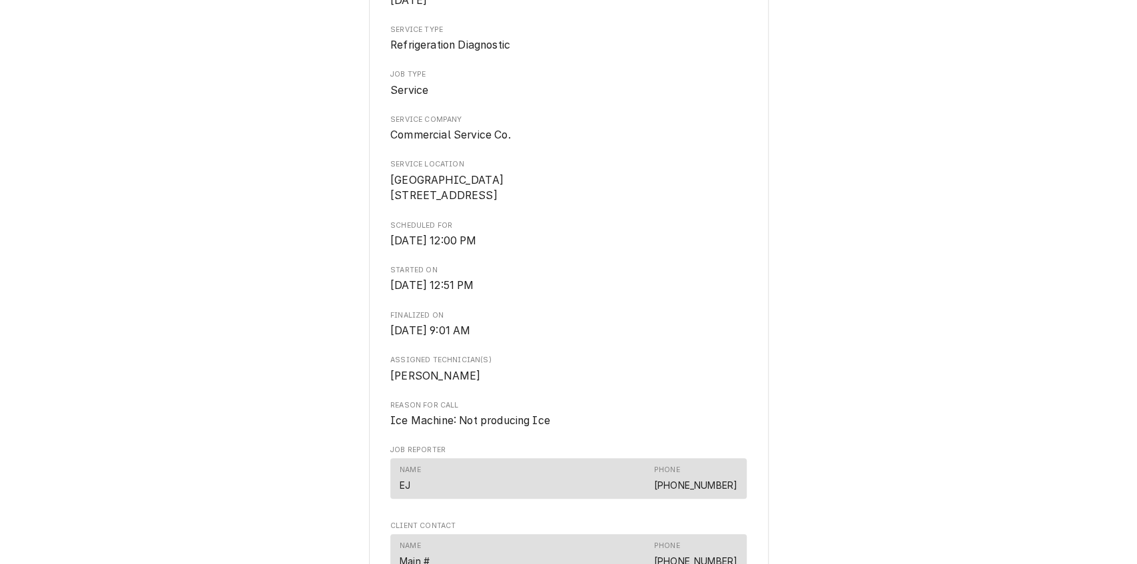
scroll to position [206, 0]
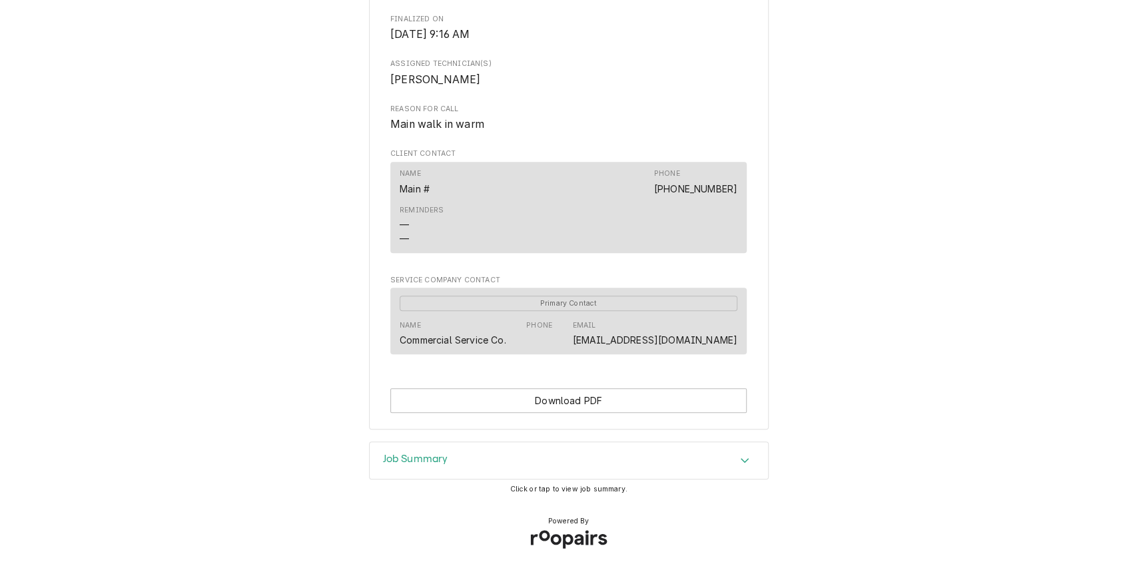
scroll to position [505, 0]
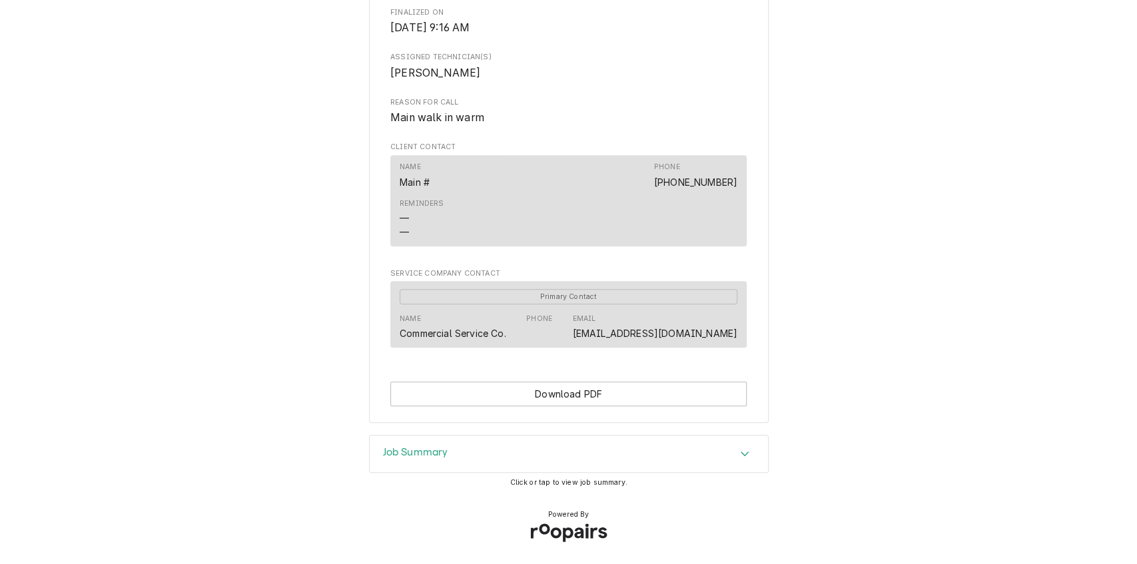
click at [450, 459] on div "Job Summary" at bounding box center [569, 453] width 398 height 37
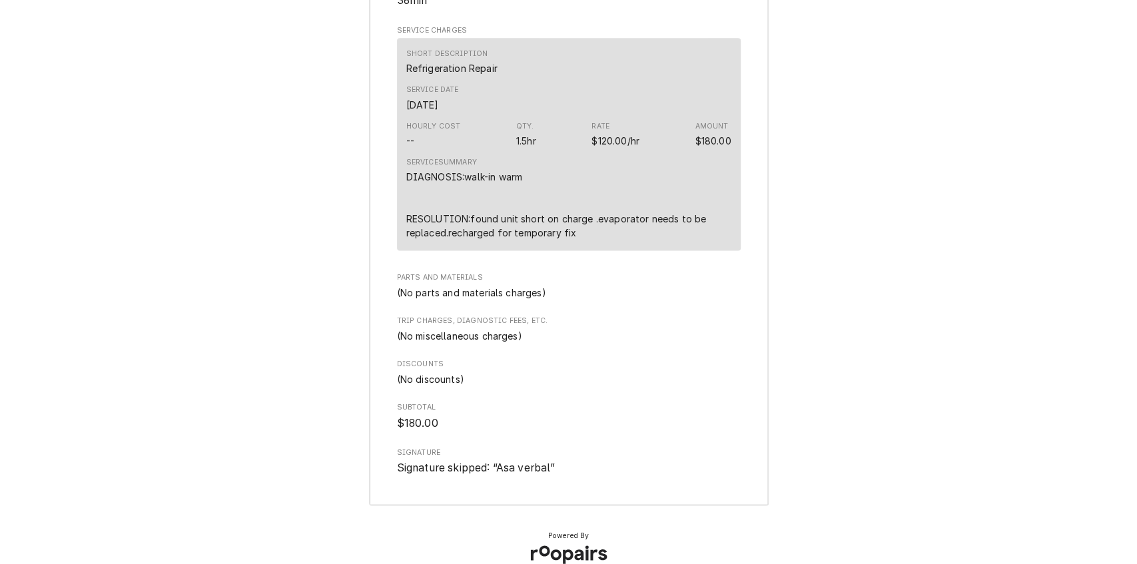
scroll to position [1167, 0]
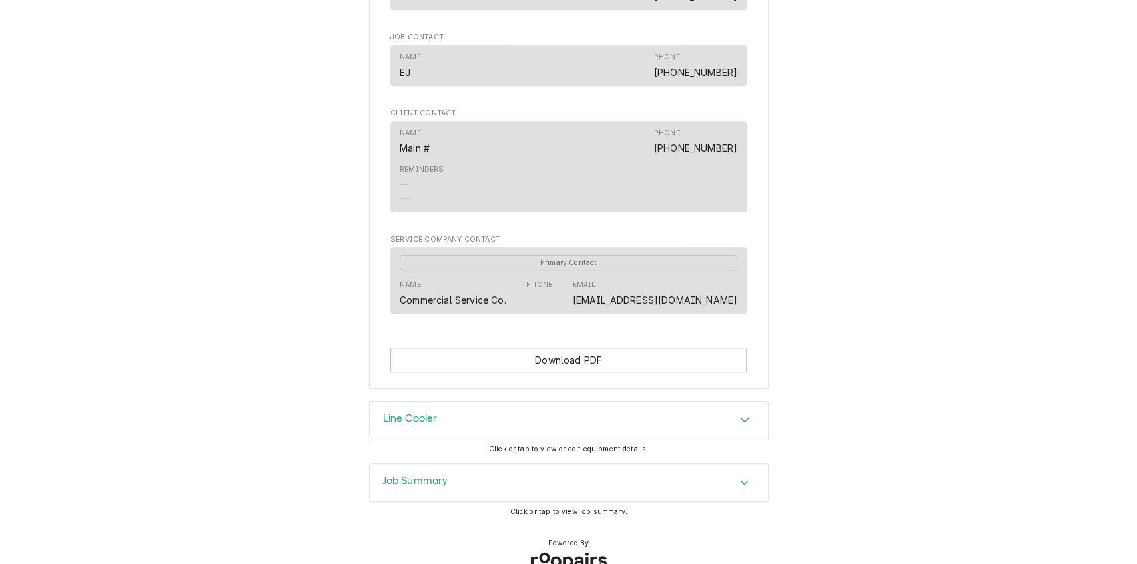
scroll to position [718, 0]
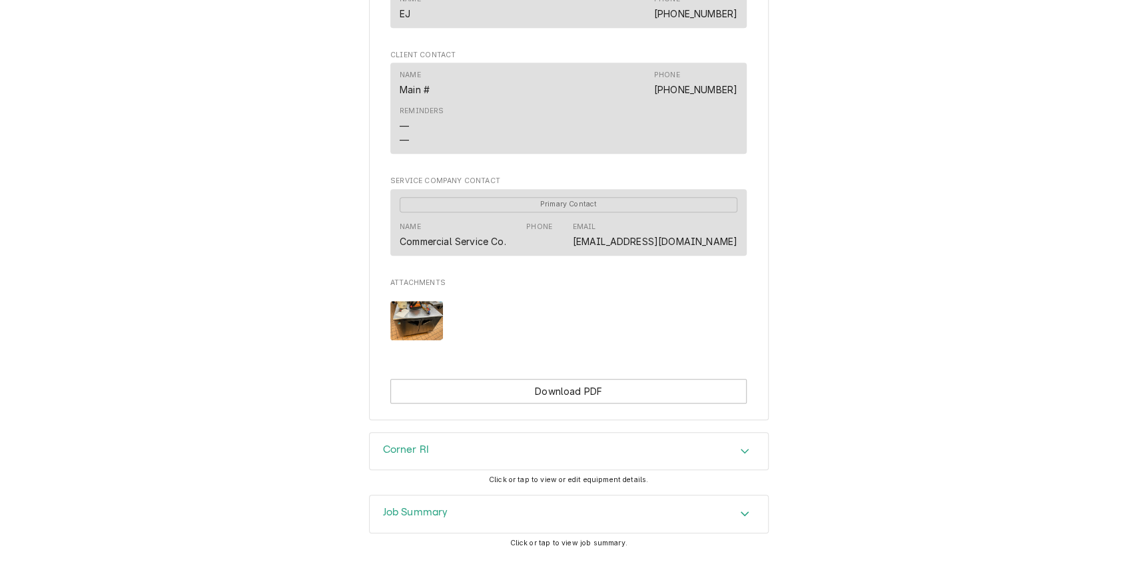
scroll to position [742, 0]
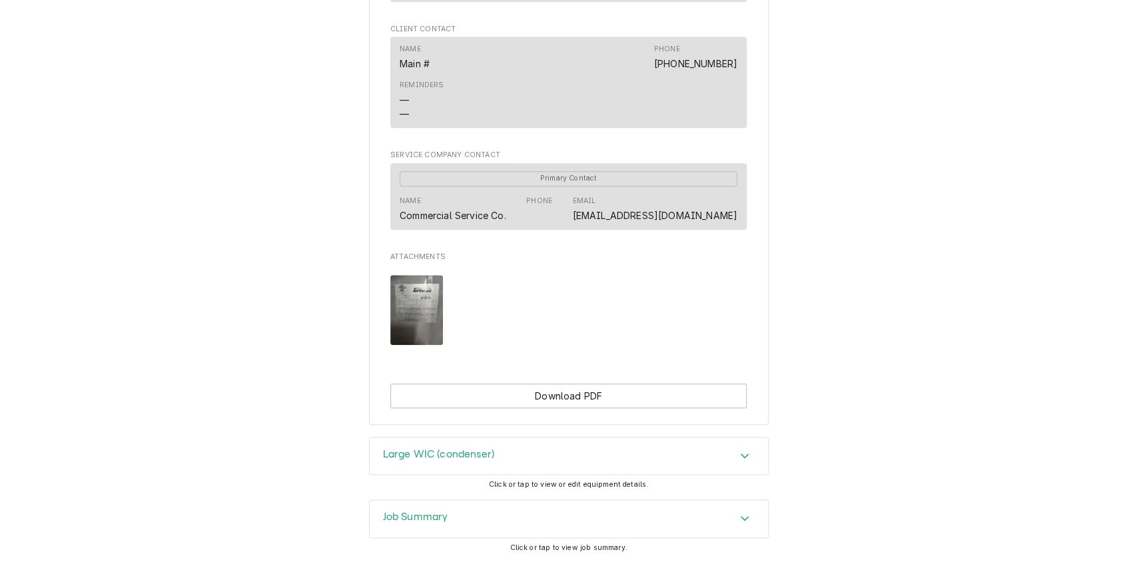
scroll to position [816, 0]
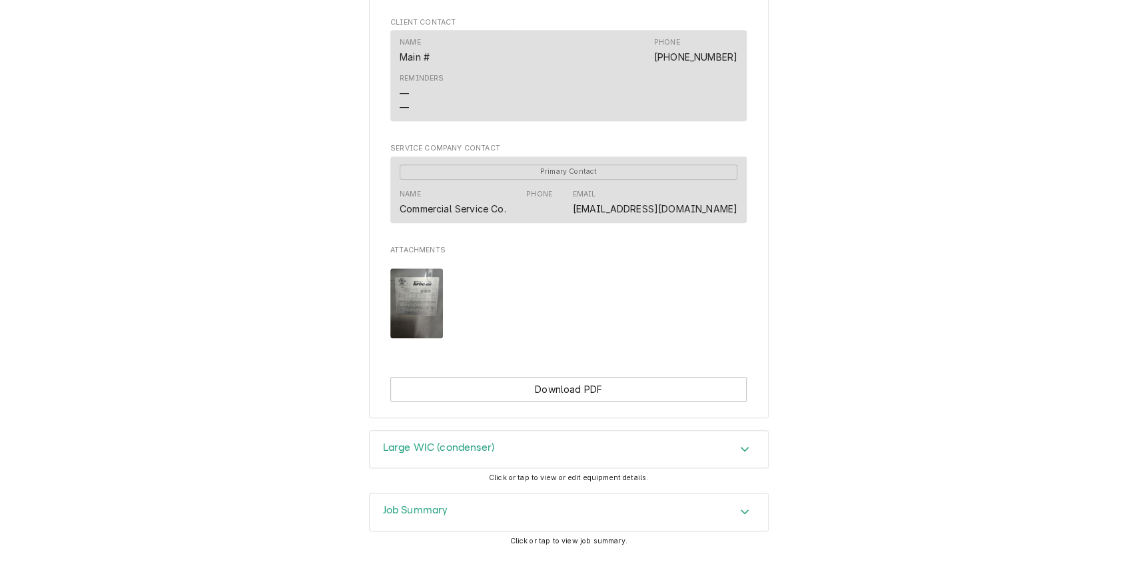
click at [426, 316] on img "Attachments" at bounding box center [416, 303] width 53 height 70
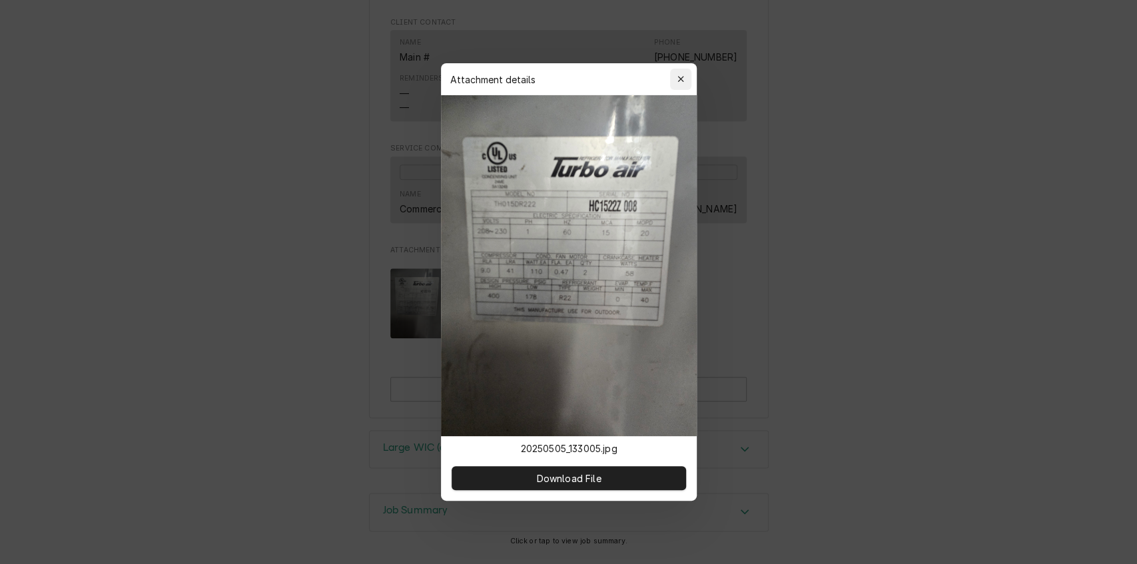
click at [678, 75] on icon "button" at bounding box center [680, 79] width 7 height 9
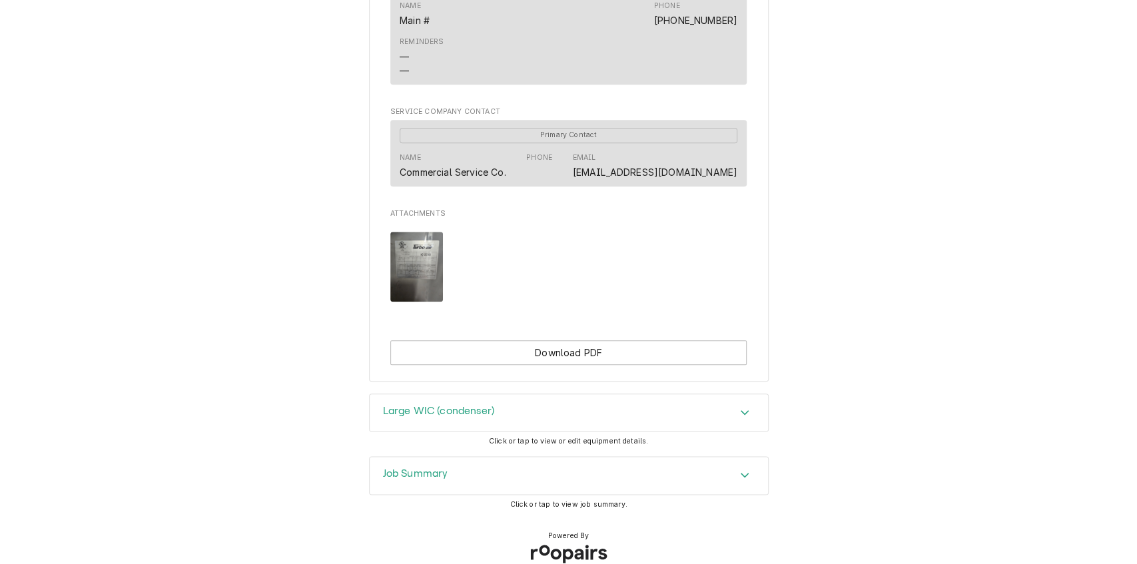
scroll to position [888, 0]
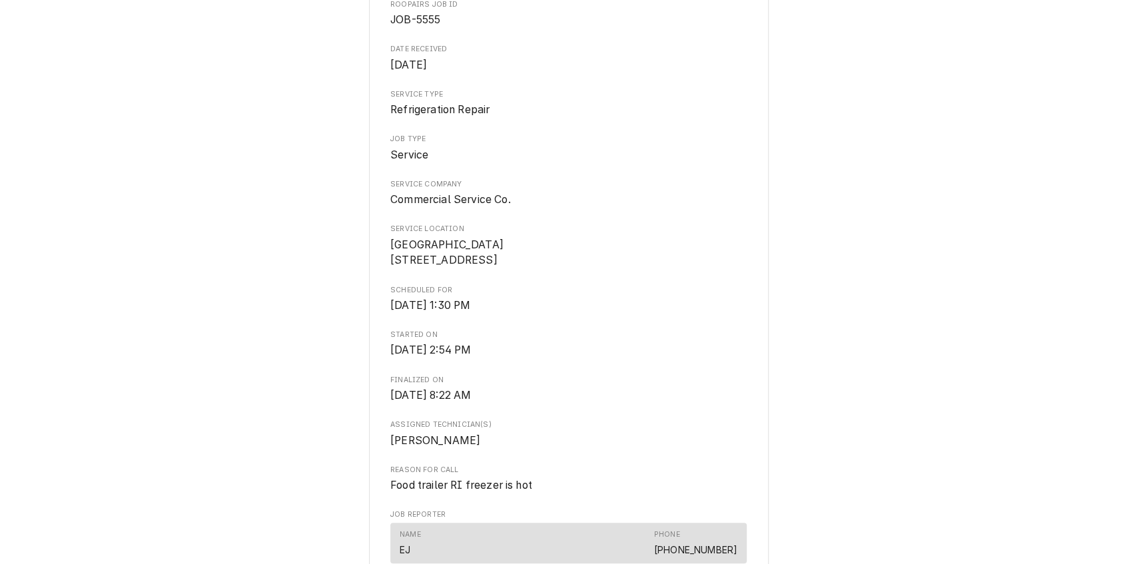
scroll to position [188, 0]
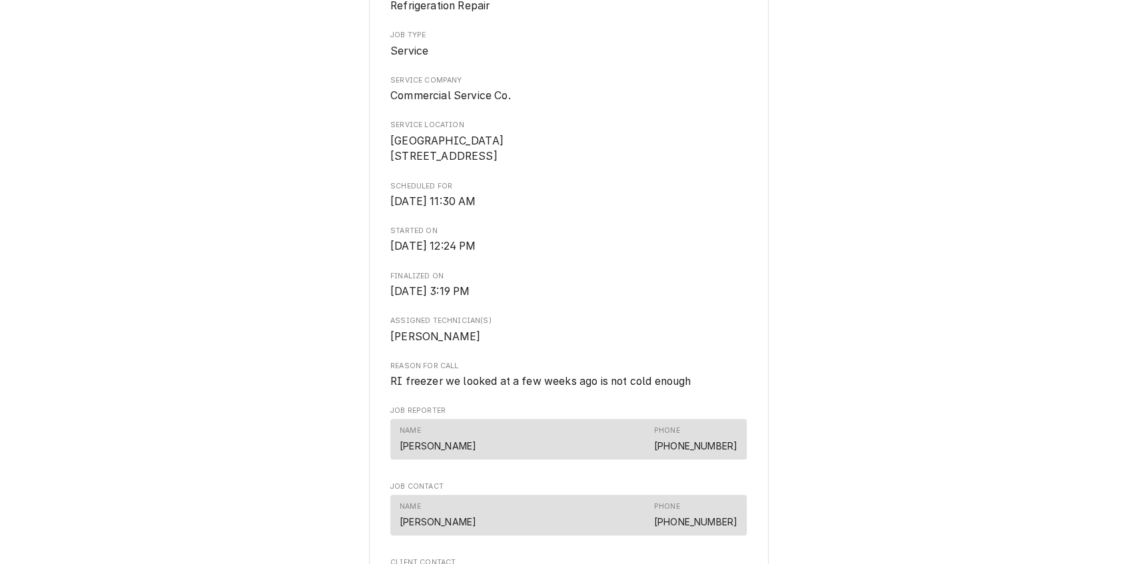
scroll to position [253, 0]
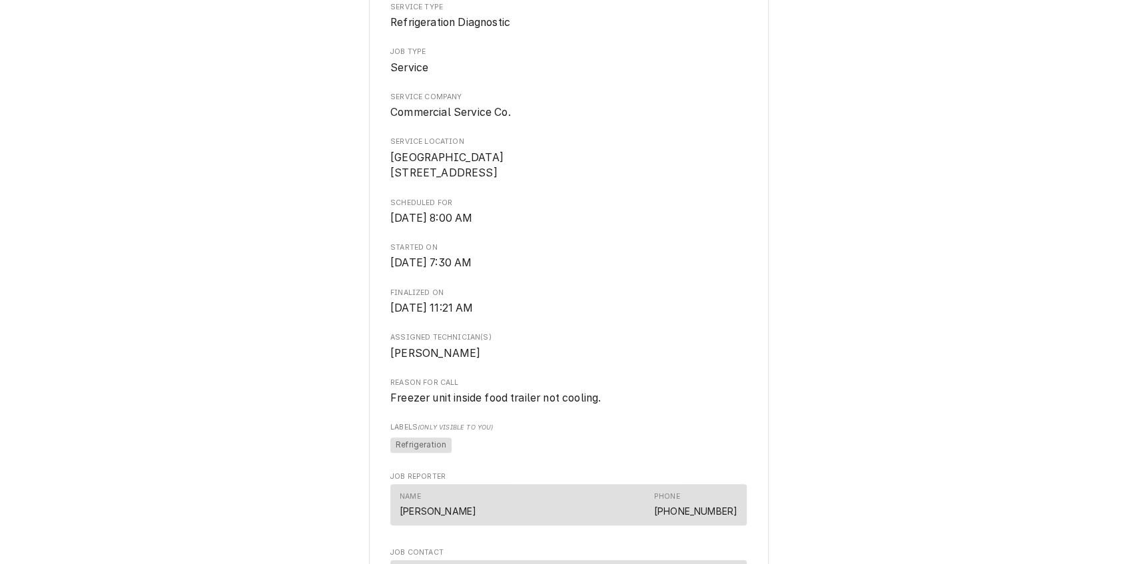
scroll to position [250, 0]
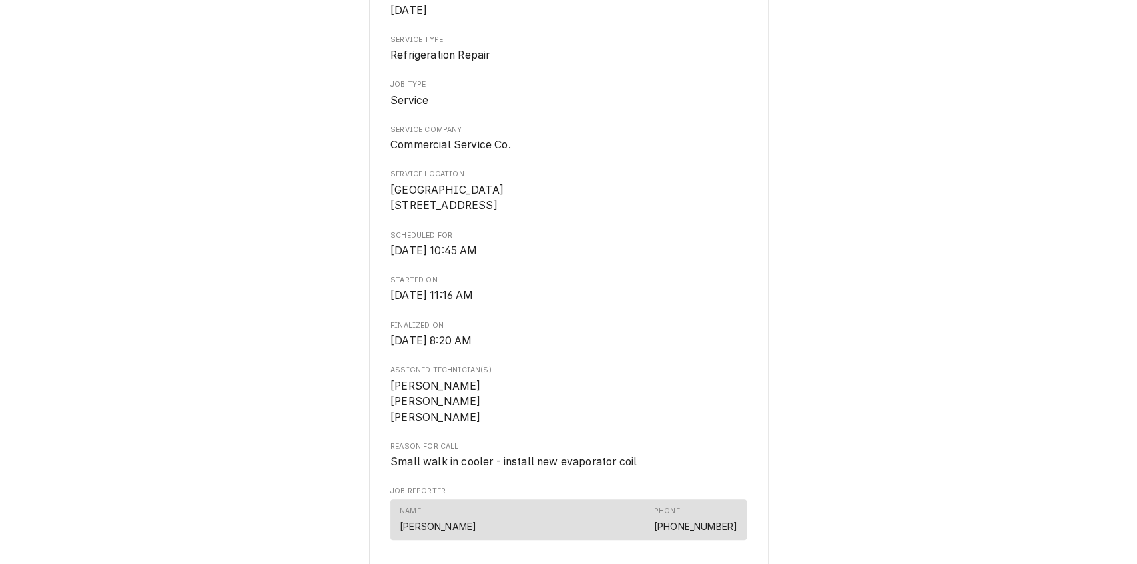
scroll to position [178, 0]
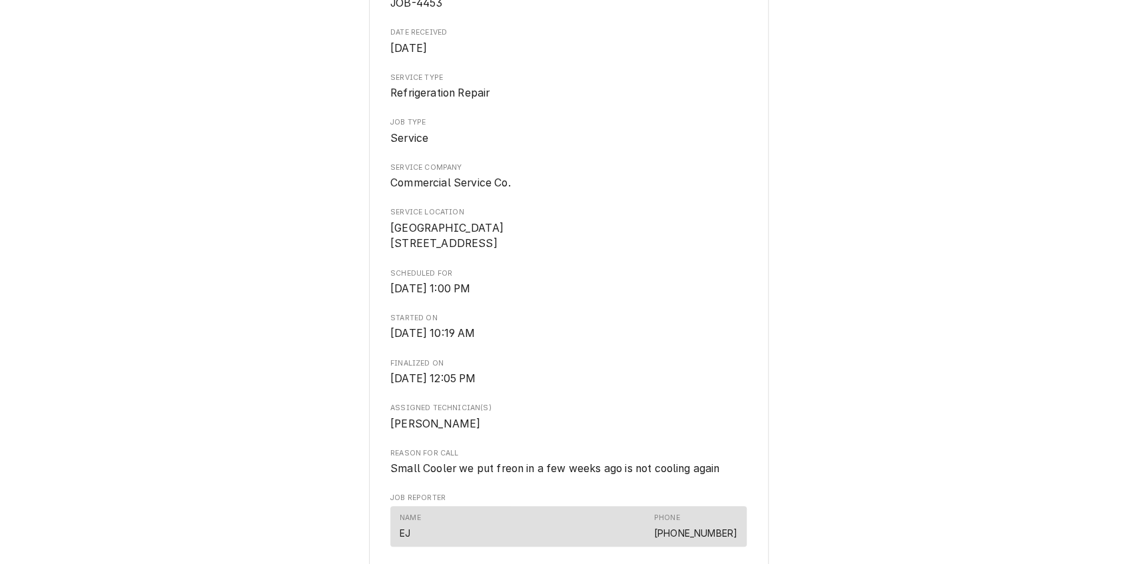
scroll to position [164, 0]
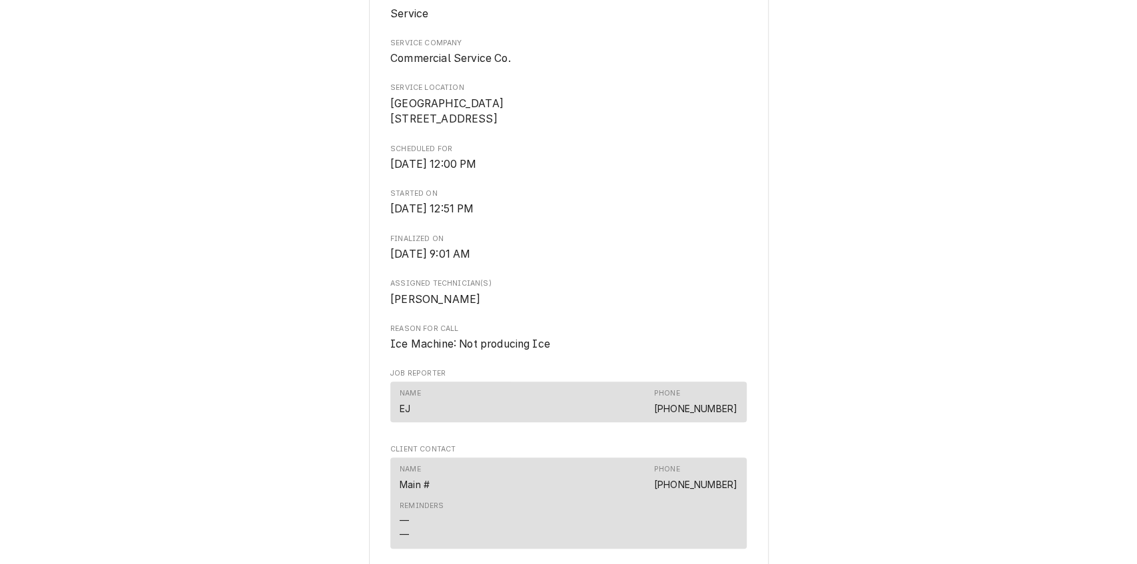
scroll to position [303, 0]
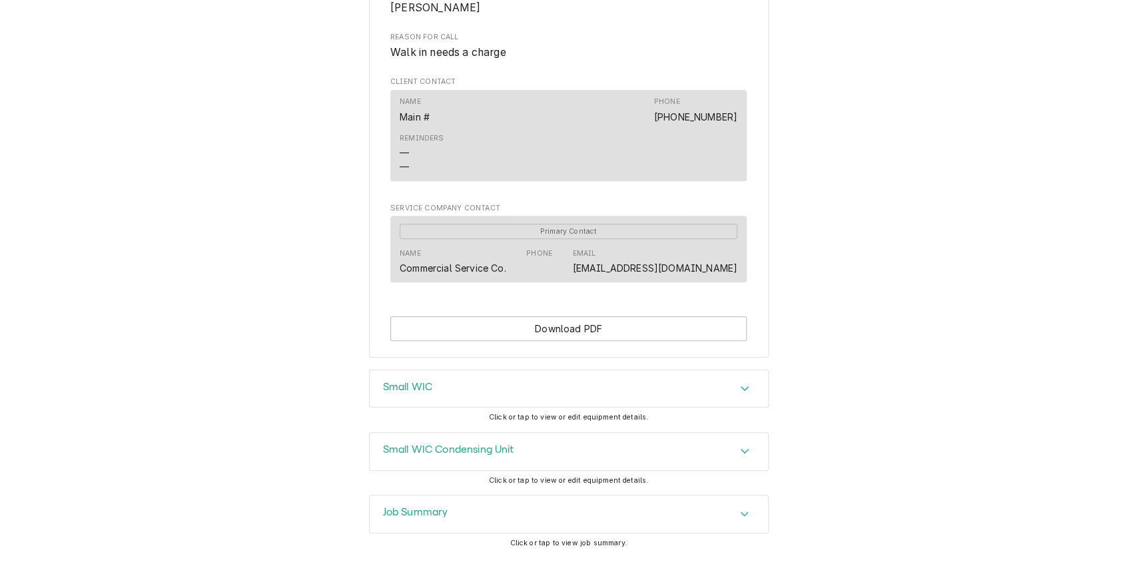
scroll to position [629, 0]
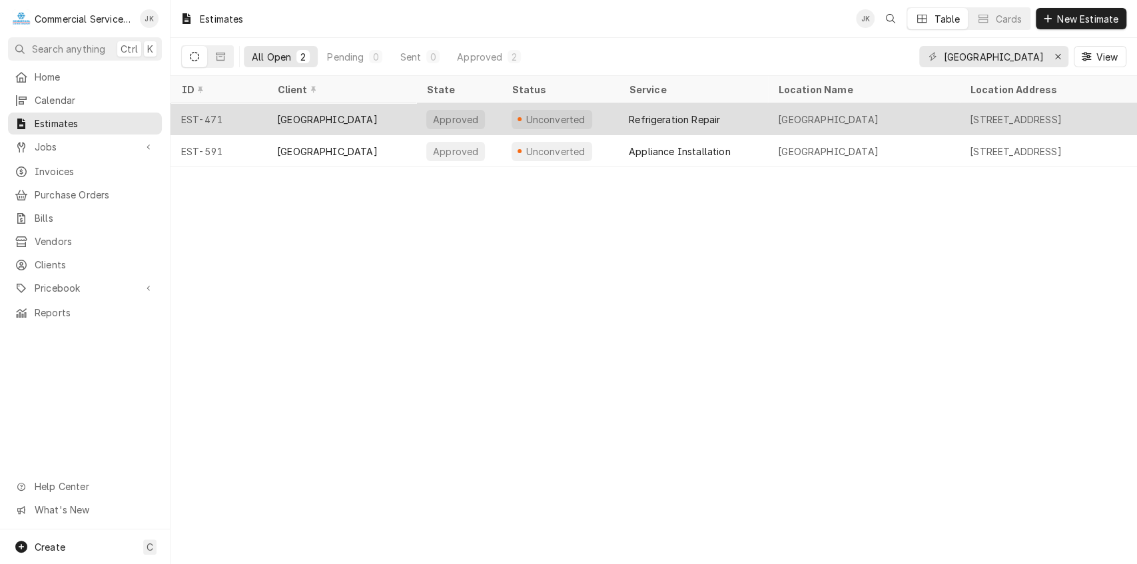
click at [459, 110] on div "Approved" at bounding box center [455, 119] width 59 height 19
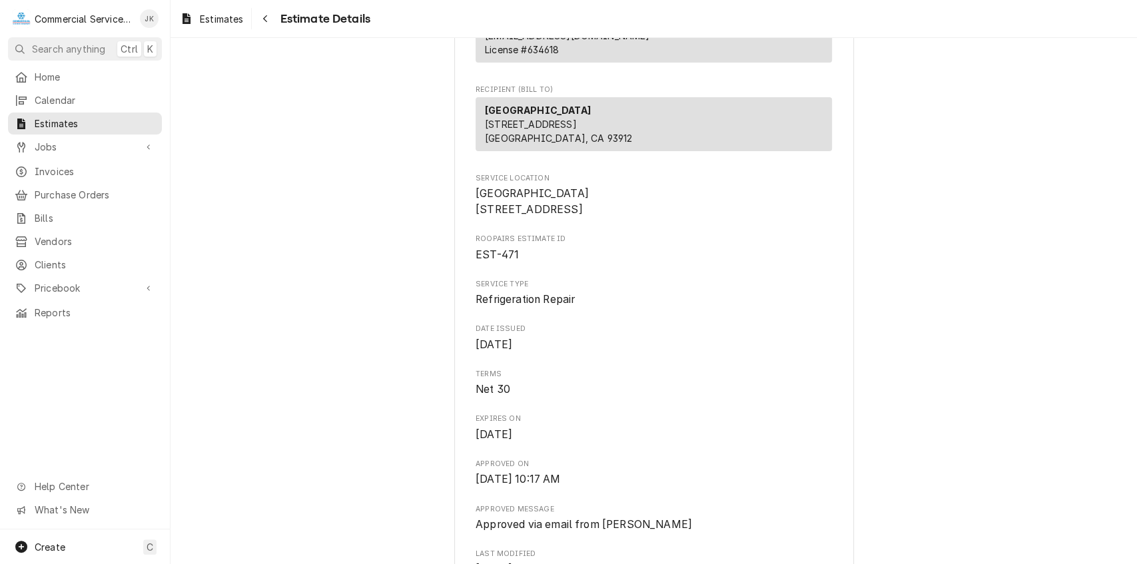
scroll to position [177, 0]
